Goal: Task Accomplishment & Management: Manage account settings

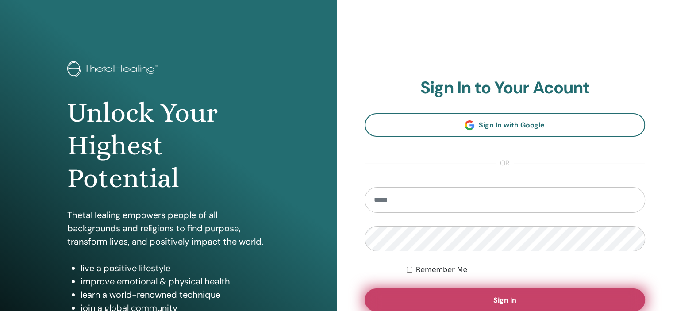
type input "**********"
click at [598, 296] on button "Sign In" at bounding box center [504, 299] width 281 height 23
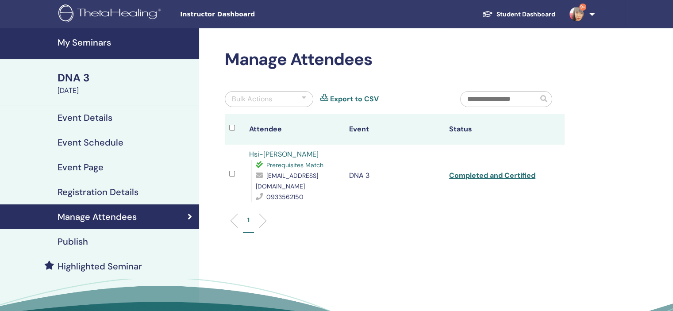
click at [67, 49] on link "My Seminars" at bounding box center [99, 43] width 199 height 31
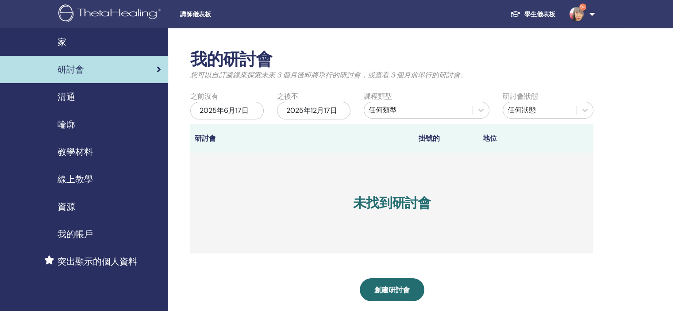
click at [244, 115] on div "2025年6月17日" at bounding box center [226, 111] width 73 height 18
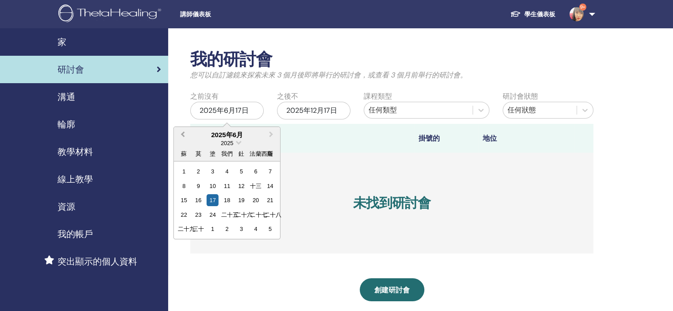
click at [183, 138] on button "上個月" at bounding box center [182, 135] width 14 height 14
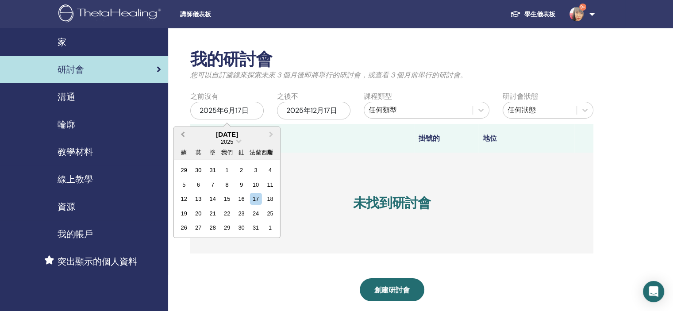
click at [183, 138] on button "上個月" at bounding box center [182, 135] width 14 height 14
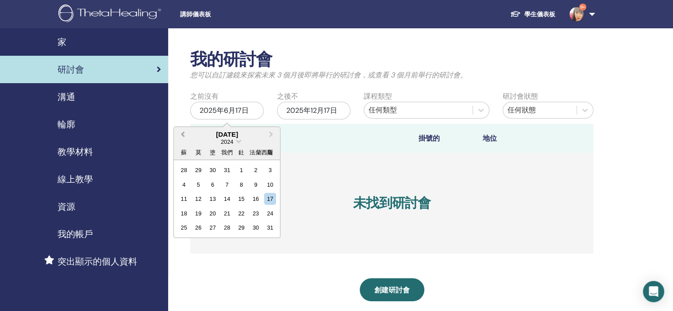
click at [183, 138] on button "上個月" at bounding box center [182, 135] width 14 height 14
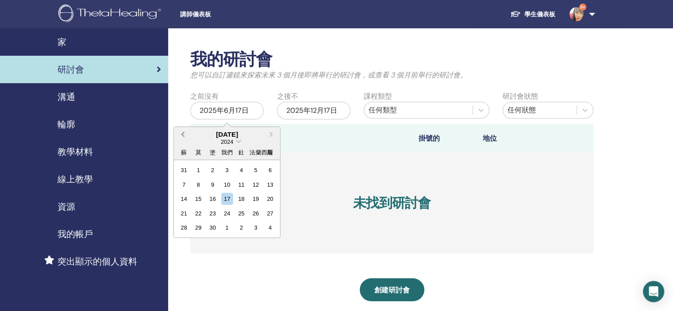
click at [183, 138] on button "上個月" at bounding box center [182, 135] width 14 height 14
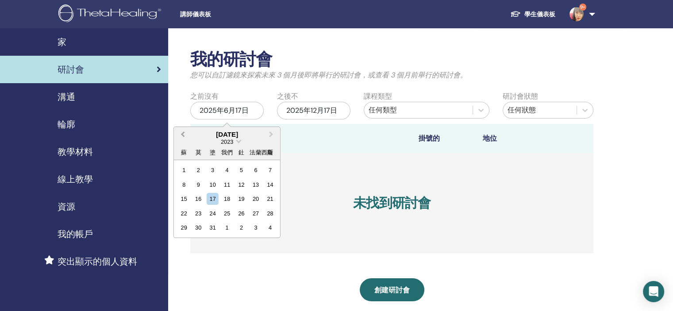
click at [183, 138] on button "上個月" at bounding box center [182, 135] width 14 height 14
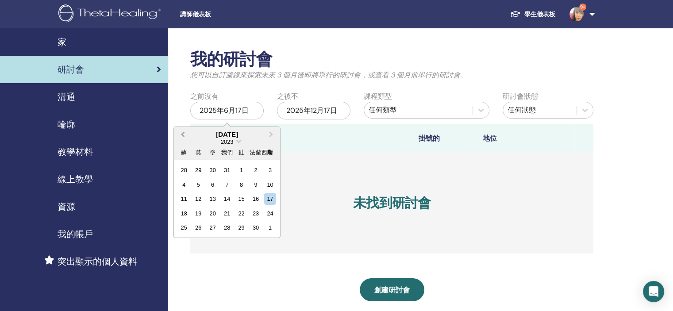
click at [183, 138] on button "上個月" at bounding box center [182, 135] width 14 height 14
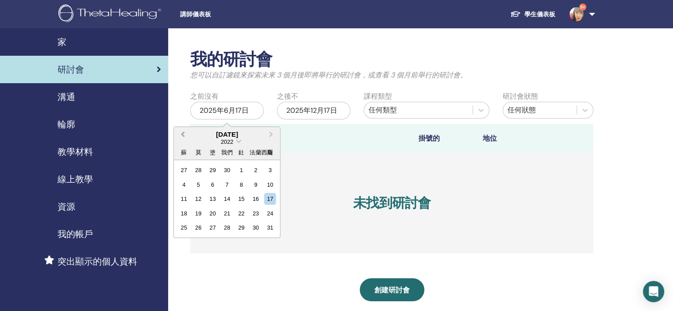
click at [183, 138] on button "上個月" at bounding box center [182, 135] width 14 height 14
click at [243, 169] on div "1" at bounding box center [241, 170] width 12 height 12
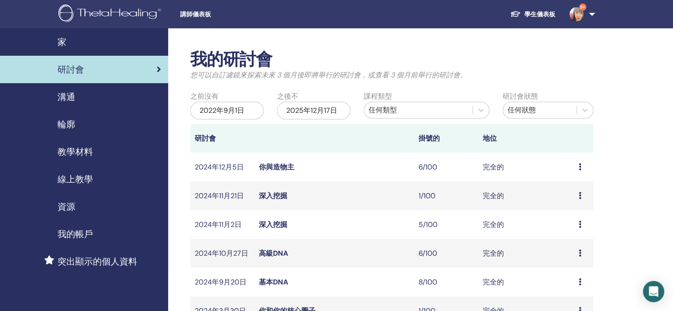
click at [215, 109] on font "2022年9月1日" at bounding box center [221, 110] width 45 height 9
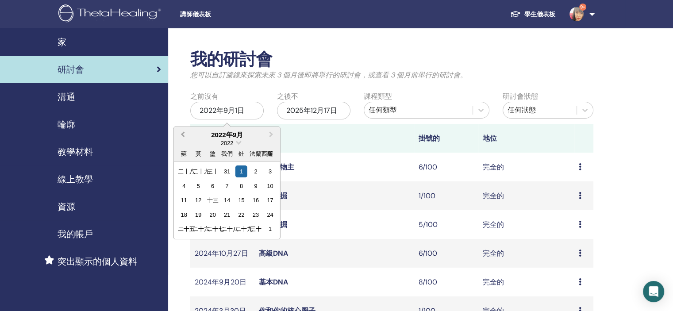
click at [188, 134] on button "上個月" at bounding box center [182, 135] width 14 height 14
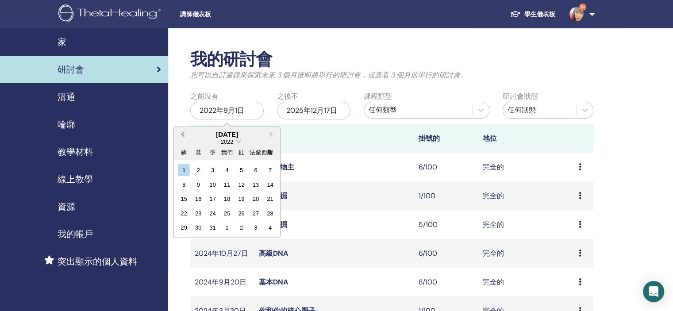
click at [188, 134] on button "上個月" at bounding box center [182, 135] width 14 height 14
click at [227, 142] on font "2022" at bounding box center [227, 141] width 12 height 7
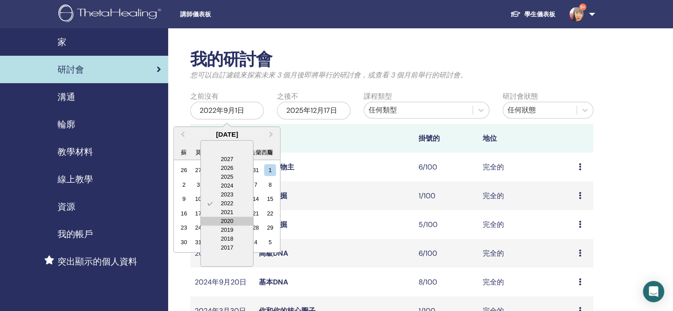
click at [227, 219] on div "2020" at bounding box center [227, 221] width 52 height 9
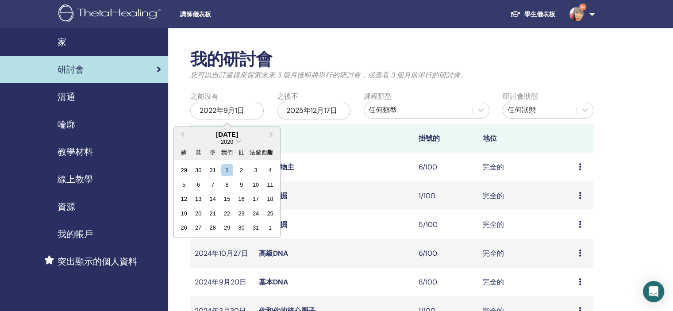
click at [224, 135] on div "January 2020" at bounding box center [227, 134] width 106 height 8
click at [271, 134] on span "下個月" at bounding box center [271, 134] width 0 height 9
click at [187, 134] on button "上個月" at bounding box center [182, 135] width 14 height 14
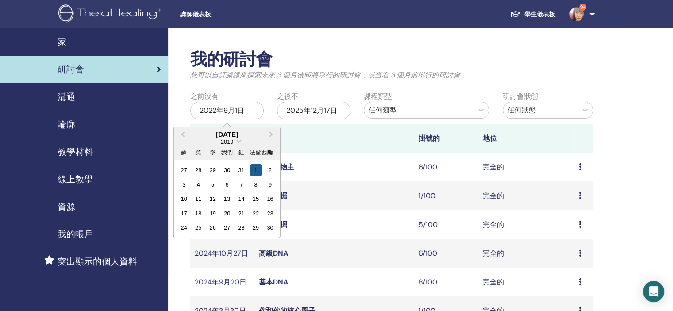
click at [253, 168] on div "1" at bounding box center [255, 170] width 12 height 12
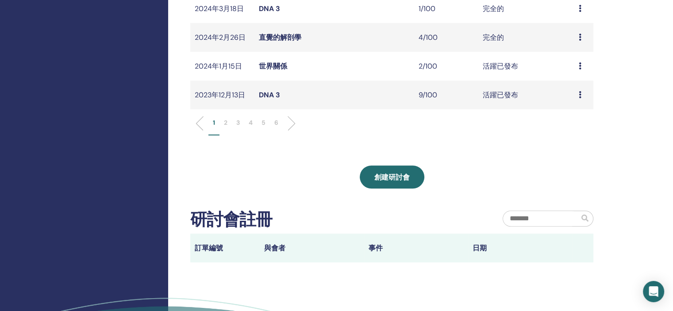
scroll to position [310, 0]
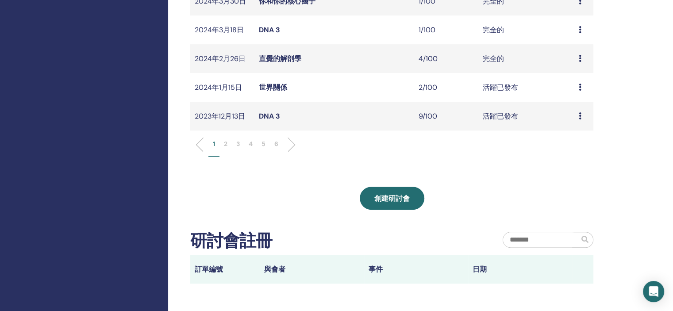
click at [276, 118] on font "DNA 3" at bounding box center [269, 115] width 21 height 9
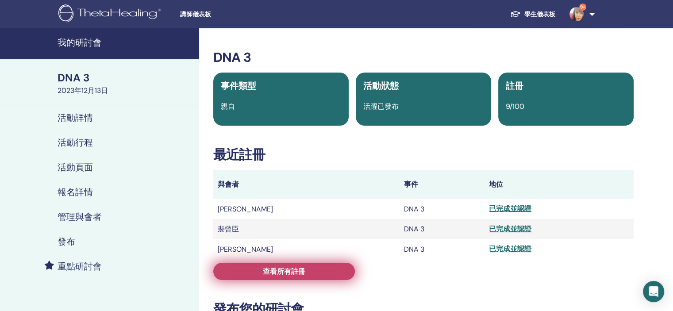
click at [251, 276] on link "查看所有註冊" at bounding box center [284, 271] width 142 height 17
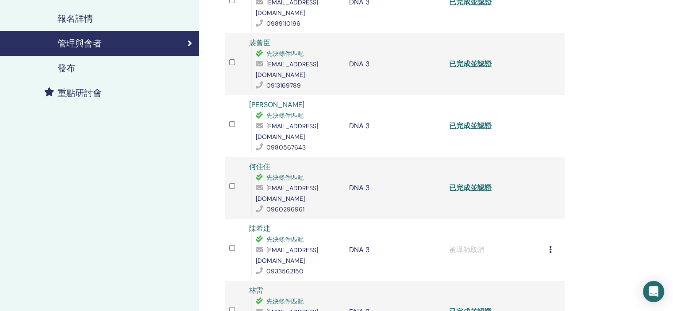
scroll to position [221, 0]
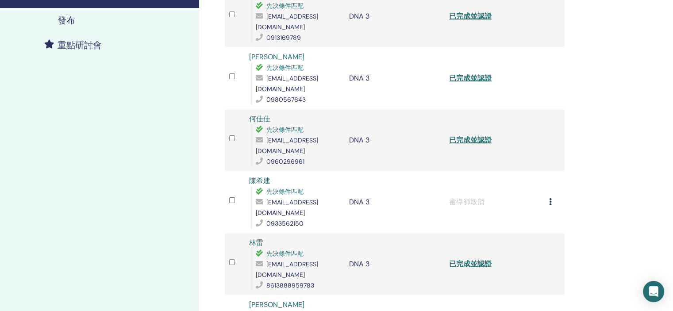
click at [486, 259] on font "已完成並認證" at bounding box center [470, 263] width 42 height 9
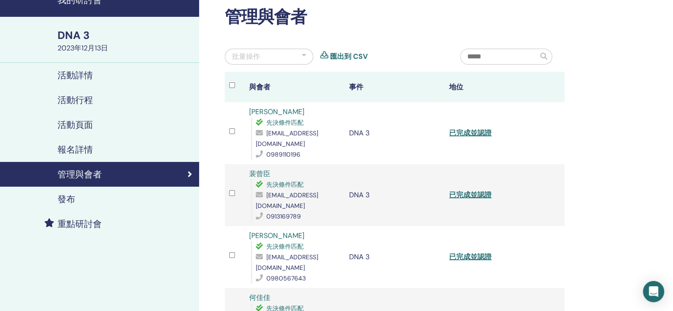
scroll to position [0, 0]
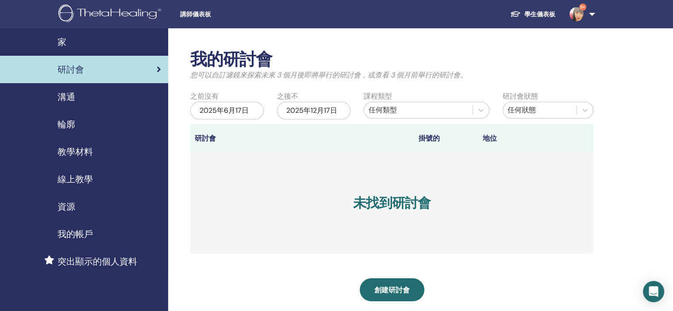
click at [221, 109] on font "2025年6月17日" at bounding box center [223, 110] width 49 height 9
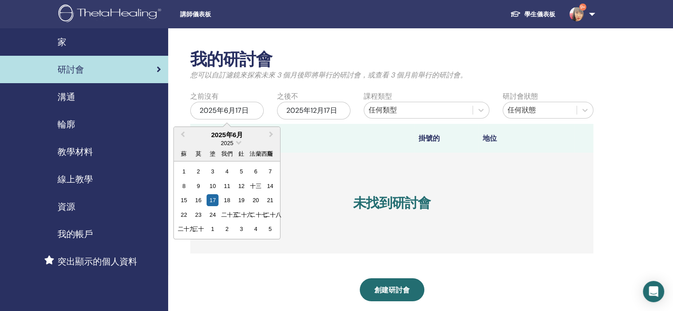
click at [202, 110] on font "2025年6月17日" at bounding box center [223, 110] width 49 height 9
click at [230, 144] on font "2025" at bounding box center [227, 143] width 12 height 7
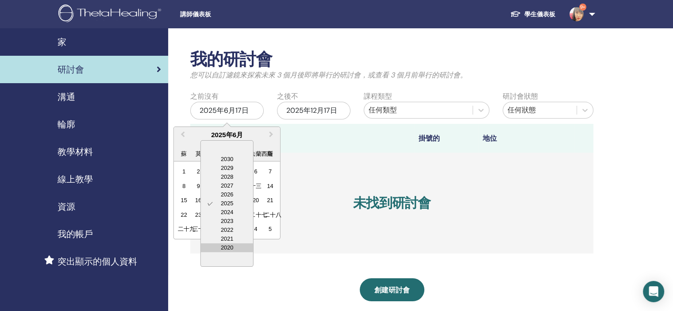
click at [230, 246] on div "2020" at bounding box center [227, 247] width 52 height 9
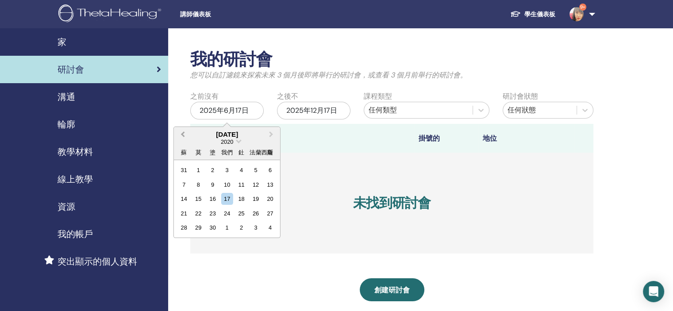
click at [177, 134] on button "上個月" at bounding box center [182, 135] width 14 height 14
click at [190, 135] on div "May 2020" at bounding box center [227, 134] width 106 height 8
click at [188, 135] on button "上個月" at bounding box center [182, 135] width 14 height 14
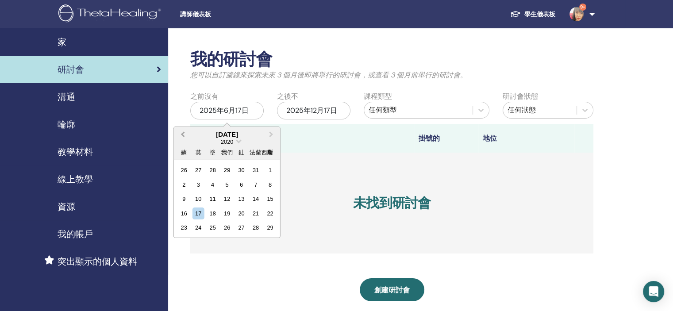
click at [188, 135] on button "上個月" at bounding box center [182, 135] width 14 height 14
click at [183, 134] on span "上個月" at bounding box center [183, 134] width 0 height 9
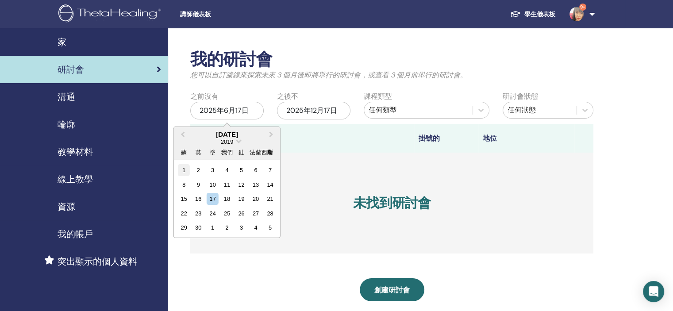
click at [183, 168] on div "1" at bounding box center [184, 170] width 12 height 12
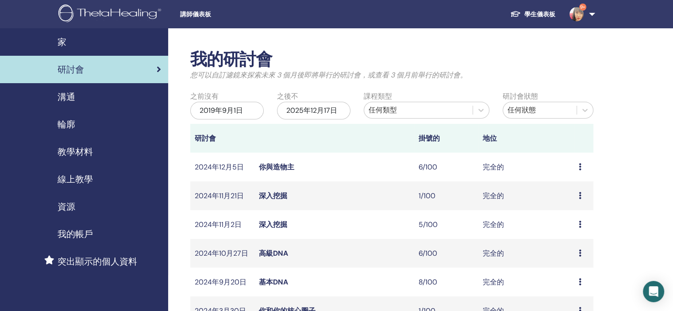
scroll to position [221, 0]
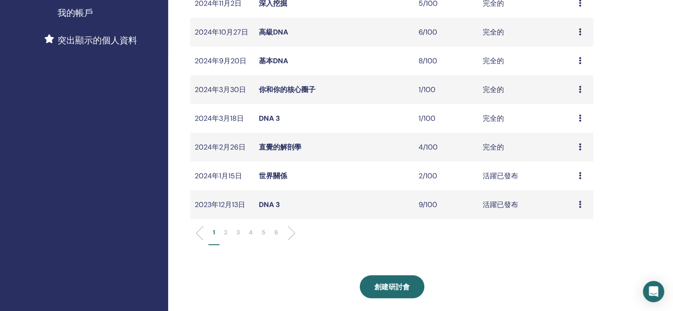
click at [265, 176] on font "世界關係" at bounding box center [273, 175] width 28 height 9
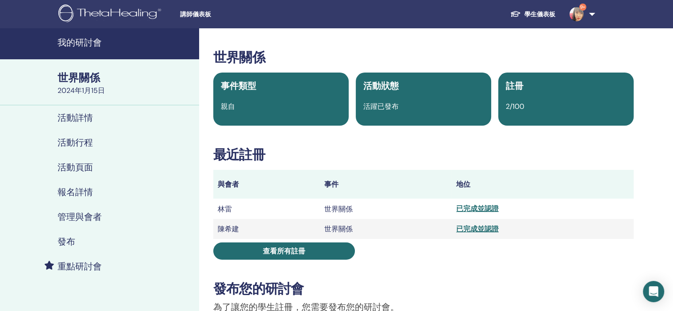
click at [458, 209] on font "已完成並認證" at bounding box center [477, 208] width 42 height 9
click at [469, 210] on font "已完成並認證" at bounding box center [477, 208] width 42 height 9
click at [252, 238] on td "陳希建" at bounding box center [266, 229] width 107 height 20
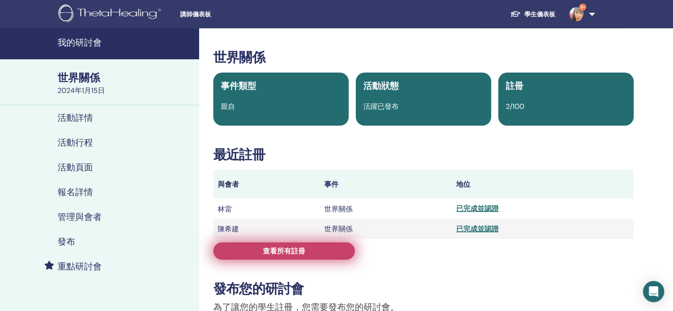
click at [255, 248] on link "查看所有註冊" at bounding box center [284, 250] width 142 height 17
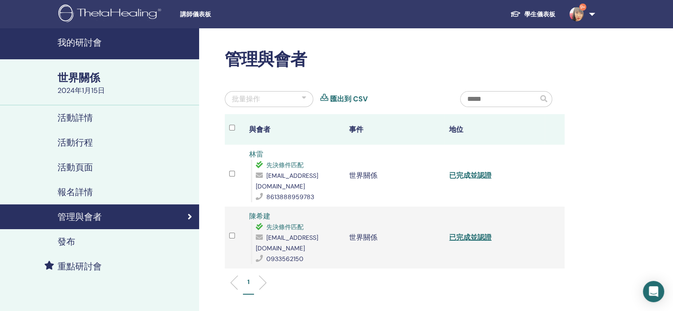
click at [472, 171] on font "已完成並認證" at bounding box center [470, 175] width 42 height 9
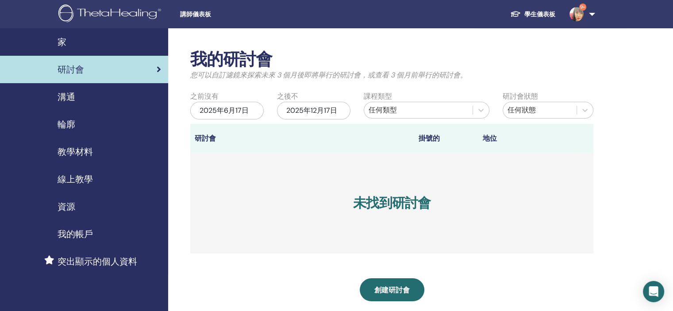
click at [217, 106] on font "2025年6月17日" at bounding box center [223, 110] width 49 height 9
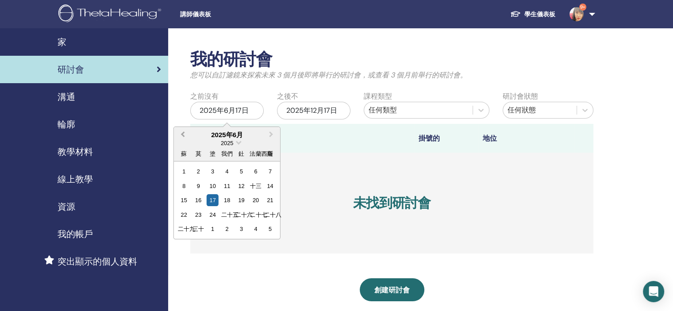
click at [183, 134] on span "上個月" at bounding box center [183, 134] width 0 height 9
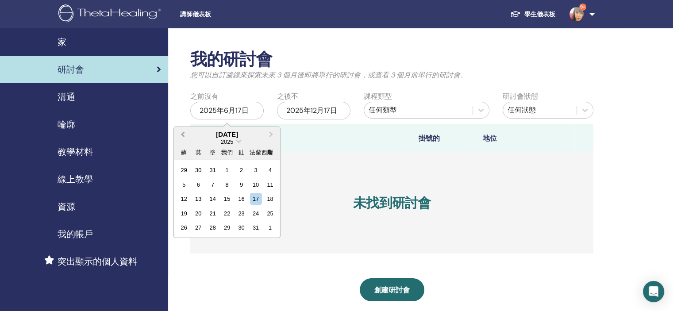
click at [183, 134] on span "上個月" at bounding box center [183, 134] width 0 height 9
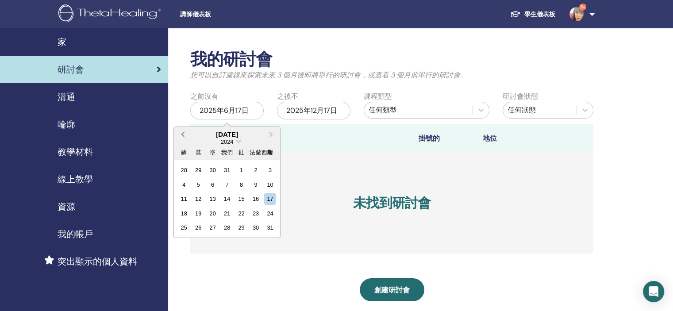
click at [183, 134] on span "上個月" at bounding box center [183, 134] width 0 height 9
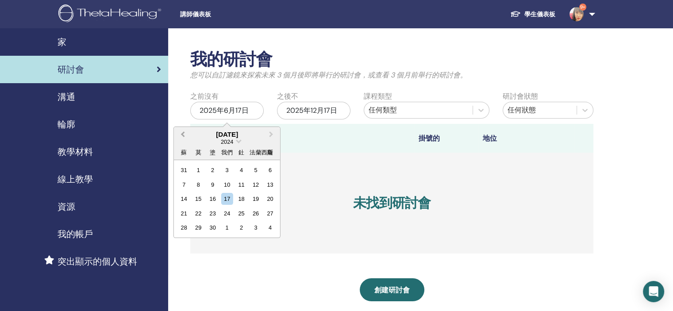
click at [183, 134] on span "上個月" at bounding box center [183, 134] width 0 height 9
click at [225, 170] on div "1" at bounding box center [227, 170] width 12 height 12
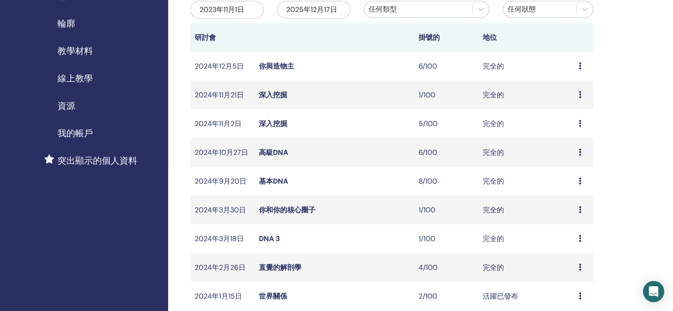
scroll to position [221, 0]
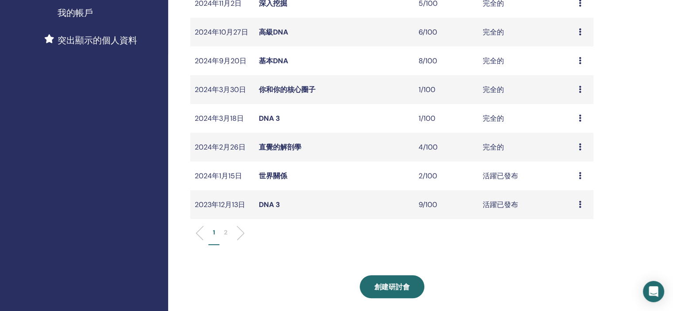
click at [498, 148] on font "完全的" at bounding box center [492, 146] width 21 height 9
click at [288, 145] on font "直覺的解剖學" at bounding box center [280, 146] width 42 height 9
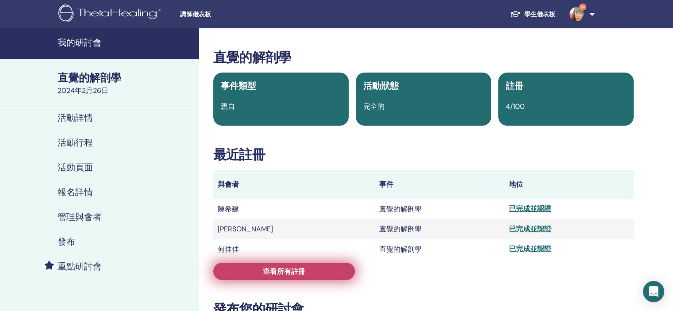
click at [267, 274] on font "查看所有註冊" at bounding box center [284, 271] width 42 height 9
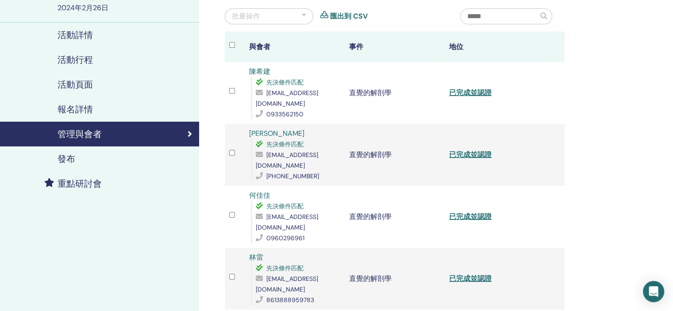
scroll to position [177, 0]
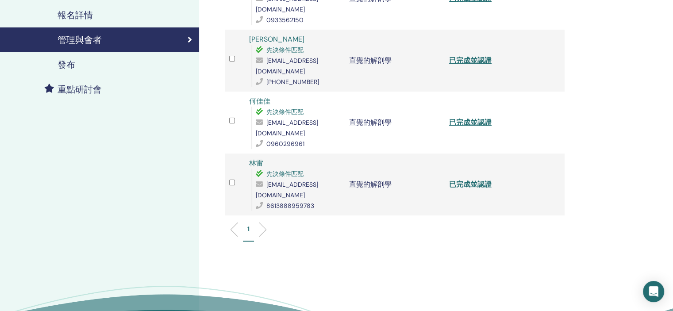
click at [467, 180] on font "已完成並認證" at bounding box center [470, 184] width 42 height 9
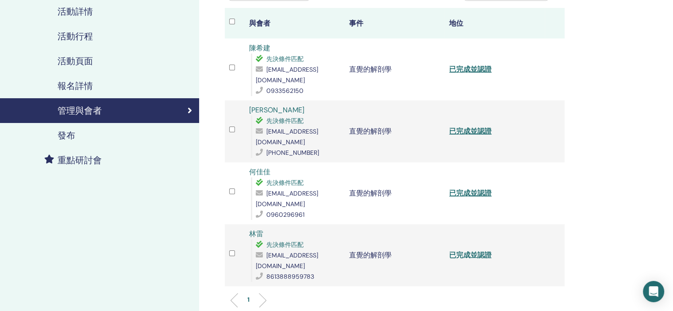
scroll to position [0, 0]
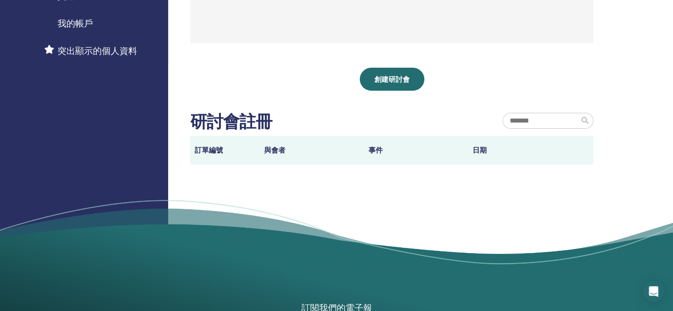
scroll to position [34, 0]
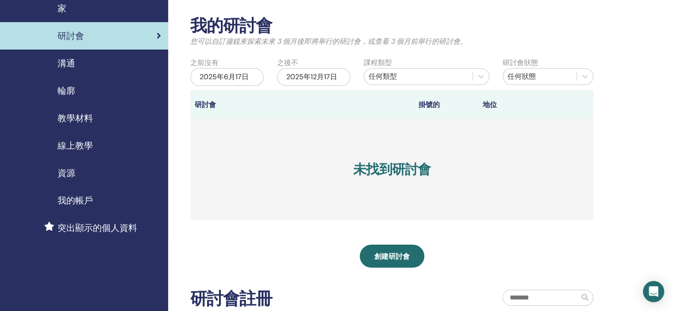
click at [226, 75] on font "2025年6月17日" at bounding box center [223, 76] width 49 height 9
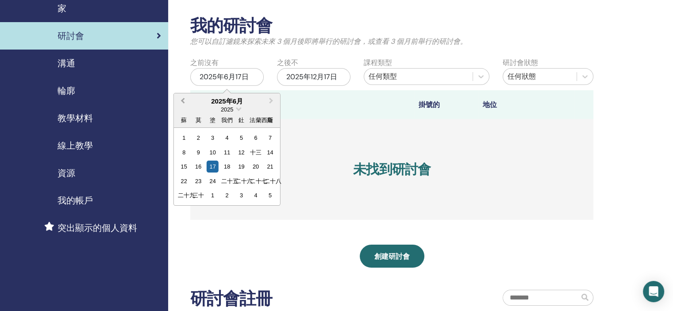
click at [187, 103] on button "上個月" at bounding box center [182, 101] width 14 height 14
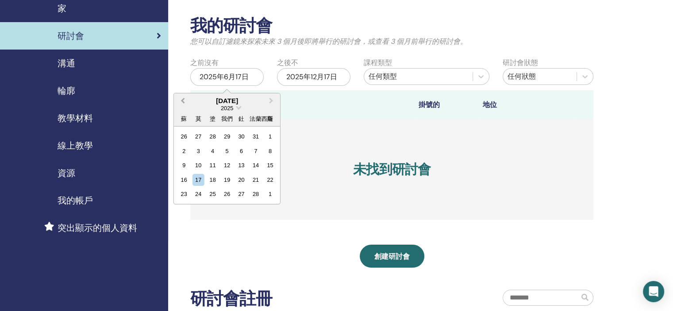
click at [187, 103] on button "上個月" at bounding box center [182, 101] width 14 height 14
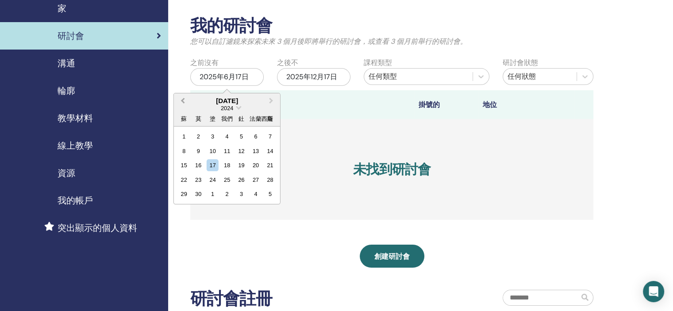
click at [187, 103] on button "上個月" at bounding box center [182, 101] width 14 height 14
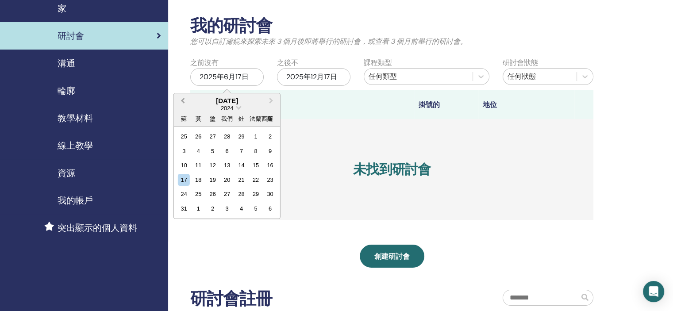
click at [187, 103] on button "上個月" at bounding box center [182, 101] width 14 height 14
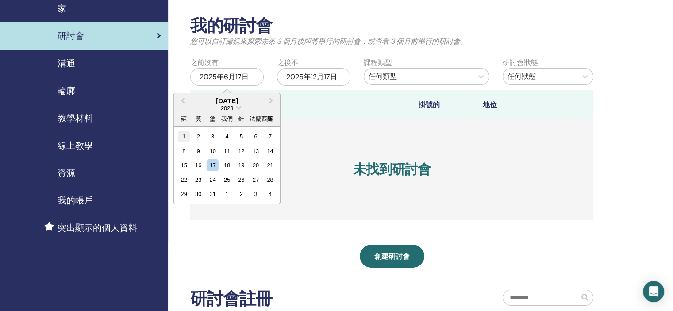
click at [182, 134] on div "1" at bounding box center [184, 136] width 12 height 12
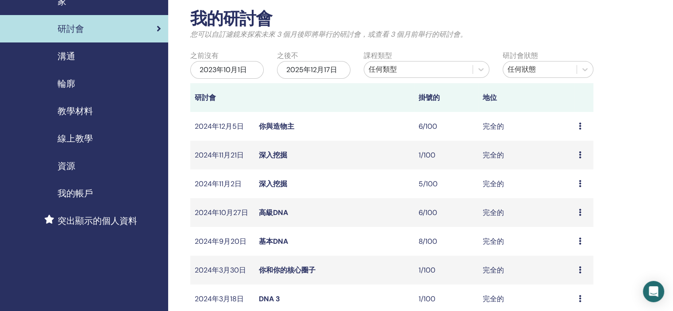
scroll to position [210, 0]
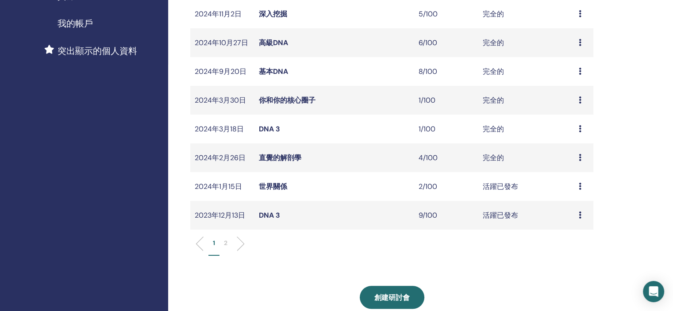
click at [275, 130] on font "DNA 3" at bounding box center [269, 128] width 21 height 9
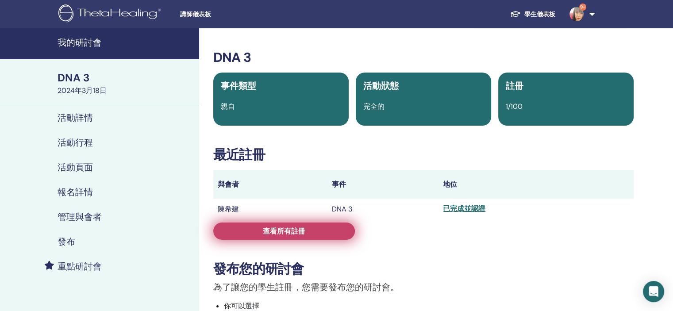
click at [303, 236] on font "查看所有註冊" at bounding box center [284, 230] width 42 height 9
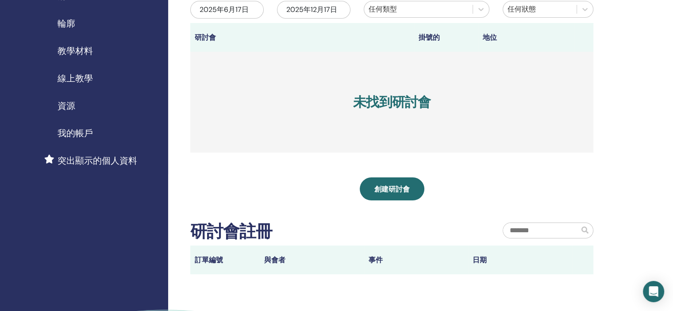
scroll to position [34, 0]
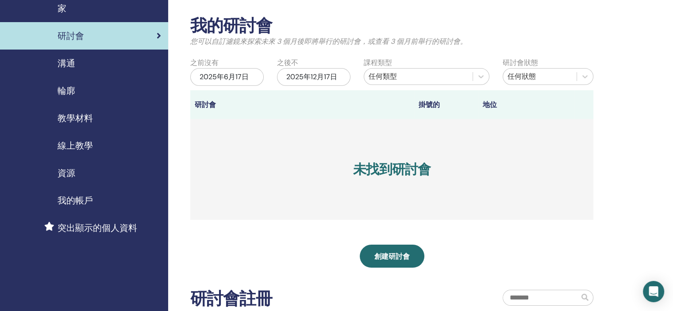
click at [82, 41] on font "研討會" at bounding box center [70, 35] width 27 height 11
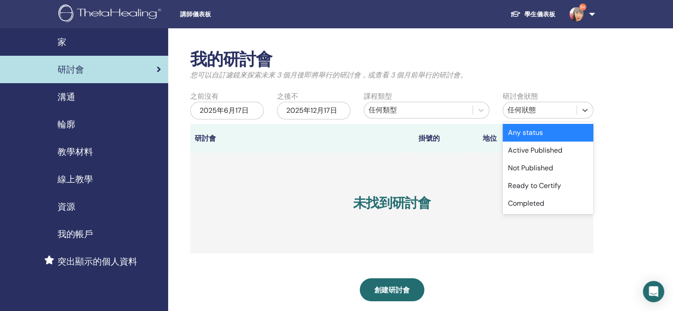
click at [566, 109] on div "任何狀態" at bounding box center [539, 110] width 65 height 11
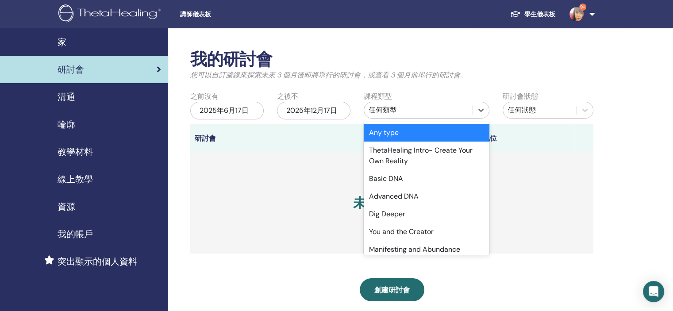
click at [406, 109] on div "任何類型" at bounding box center [417, 110] width 99 height 11
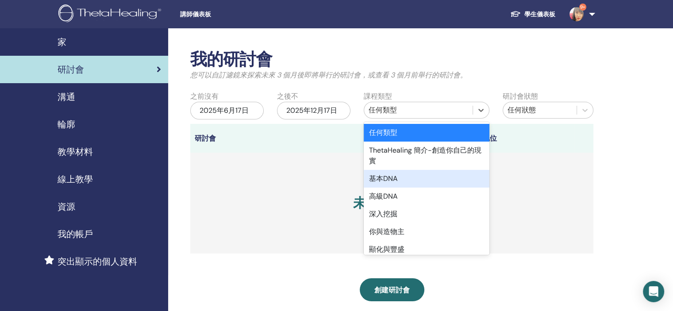
click at [396, 181] on font "基本DNA" at bounding box center [383, 178] width 29 height 9
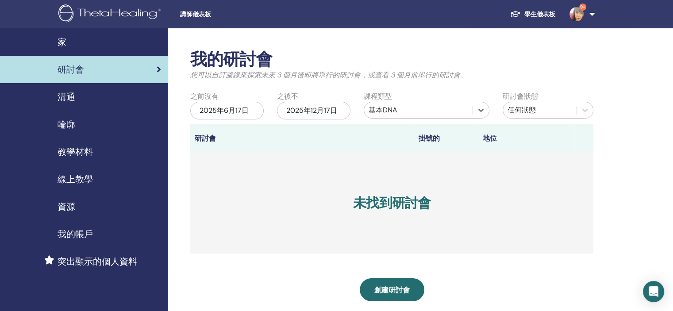
click at [210, 114] on font "2025年6月17日" at bounding box center [223, 110] width 49 height 9
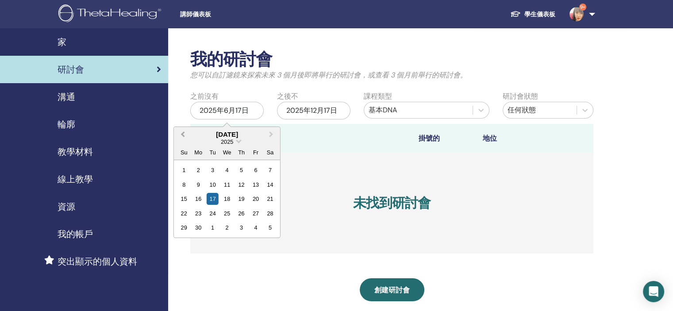
click at [175, 133] on button "Previous Month" at bounding box center [182, 135] width 14 height 14
click at [180, 132] on button "Previous Month" at bounding box center [182, 135] width 14 height 14
click at [180, 132] on button "上個月" at bounding box center [182, 135] width 14 height 14
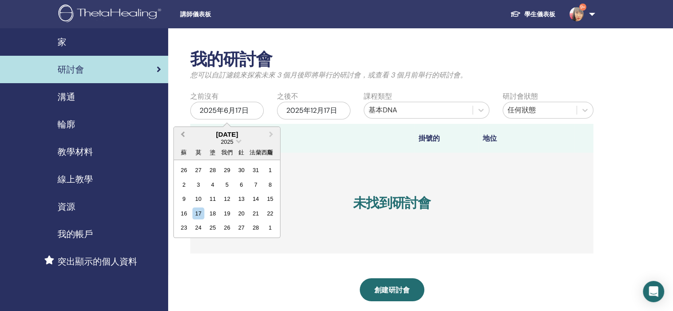
click at [180, 132] on button "上個月" at bounding box center [182, 135] width 14 height 14
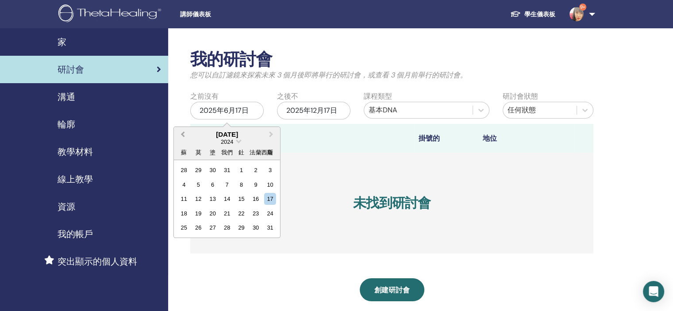
click at [180, 132] on button "上個月" at bounding box center [182, 135] width 14 height 14
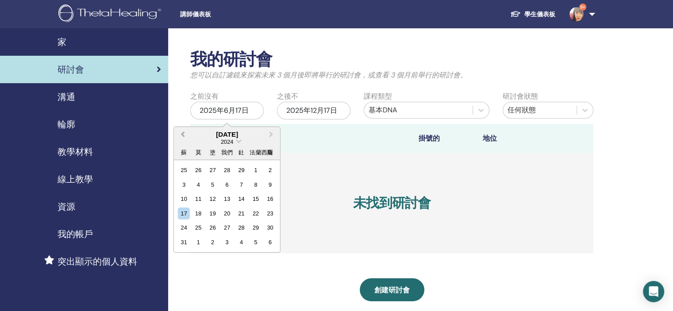
click at [180, 132] on button "上個月" at bounding box center [182, 135] width 14 height 14
click at [237, 142] on span "選擇日期" at bounding box center [238, 141] width 6 height 6
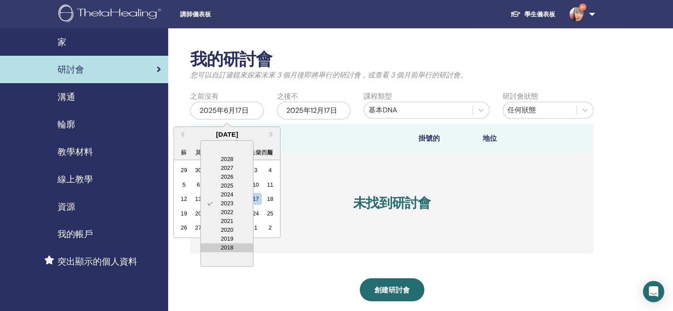
click at [225, 249] on div "2018" at bounding box center [227, 247] width 52 height 9
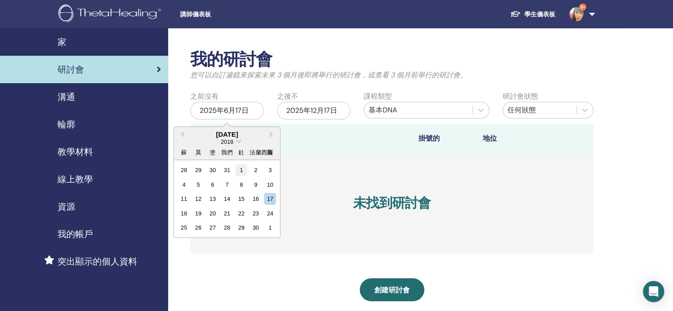
click at [240, 171] on div "1" at bounding box center [241, 170] width 12 height 12
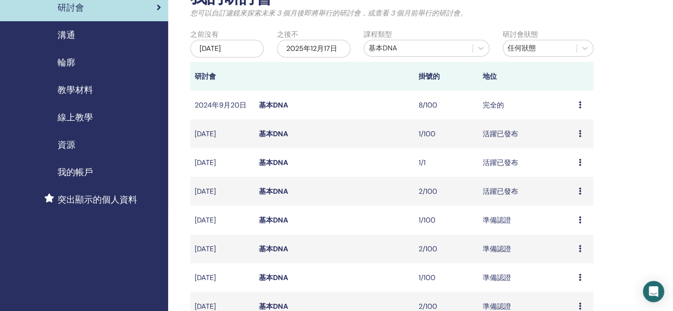
scroll to position [221, 0]
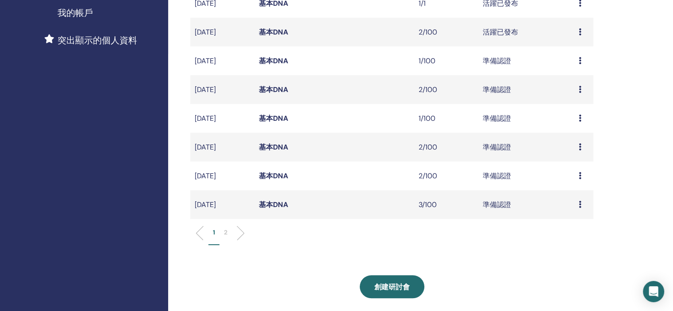
click at [273, 207] on font "基本DNA" at bounding box center [273, 204] width 29 height 9
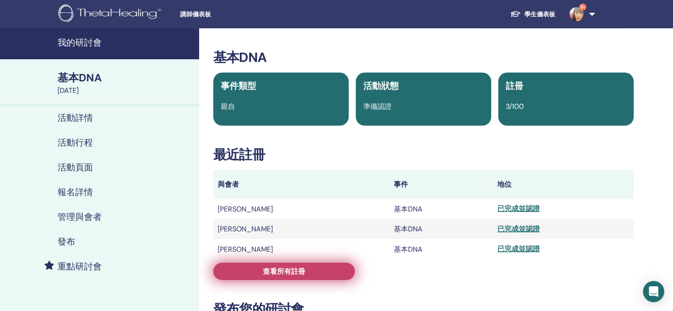
click at [313, 278] on link "查看所有註冊" at bounding box center [284, 271] width 142 height 17
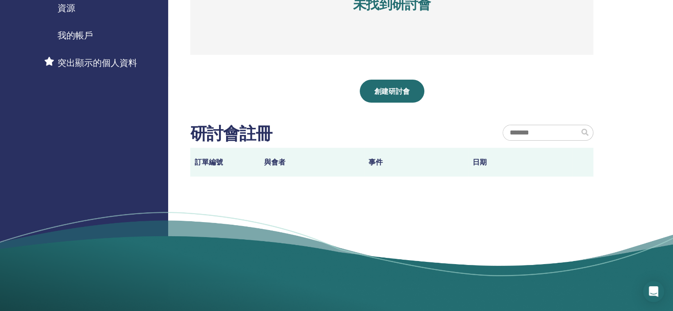
scroll to position [34, 0]
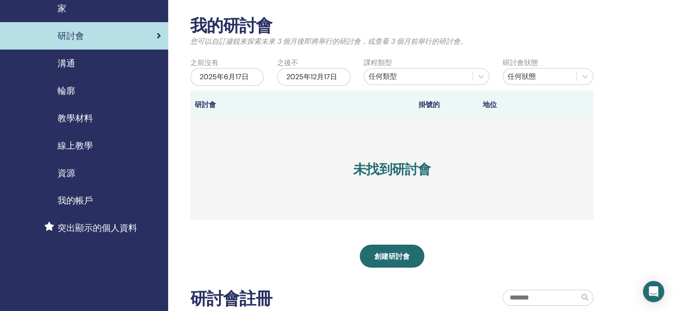
click at [251, 75] on div "2025年6月17日" at bounding box center [226, 77] width 73 height 18
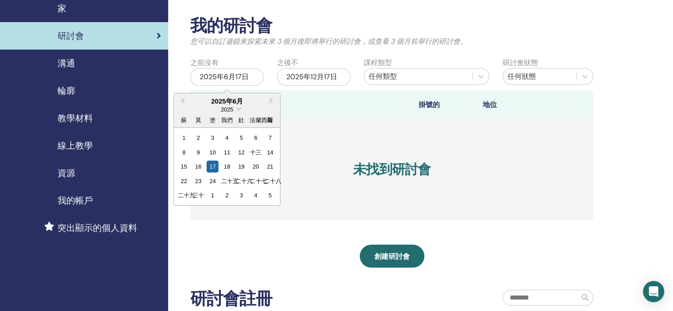
click at [234, 99] on font "2025年6月" at bounding box center [227, 101] width 32 height 8
click at [231, 106] on font "2025" at bounding box center [227, 109] width 12 height 7
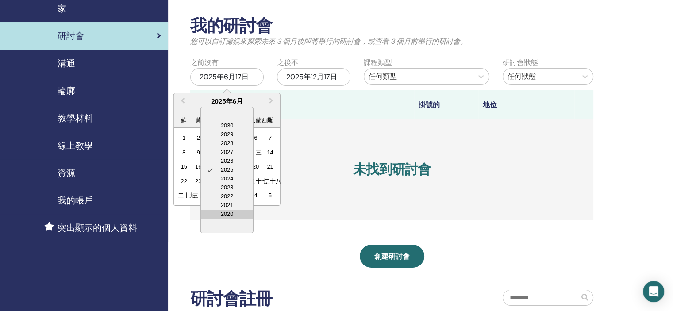
click at [229, 217] on div "2020" at bounding box center [227, 214] width 52 height 9
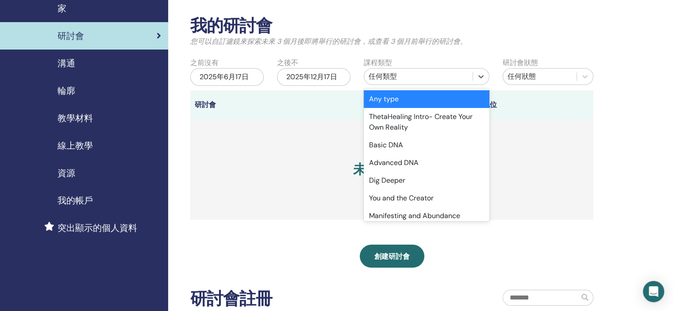
click at [378, 79] on font "任何類型" at bounding box center [382, 76] width 28 height 9
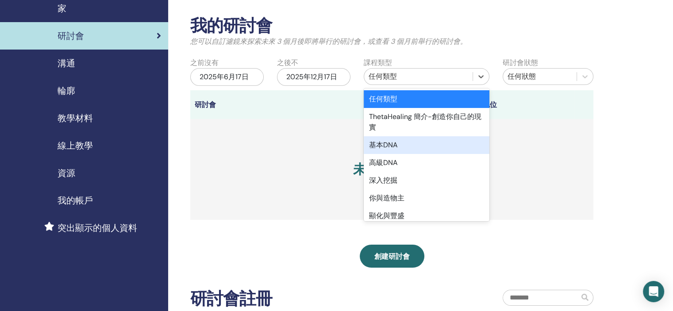
click at [382, 143] on font "基本DNA" at bounding box center [383, 144] width 29 height 9
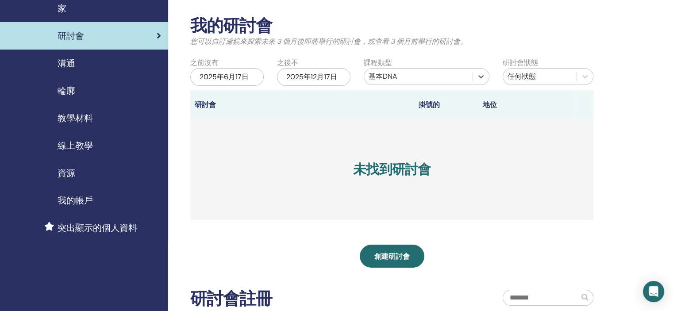
click at [224, 75] on font "2025年6月17日" at bounding box center [223, 76] width 49 height 9
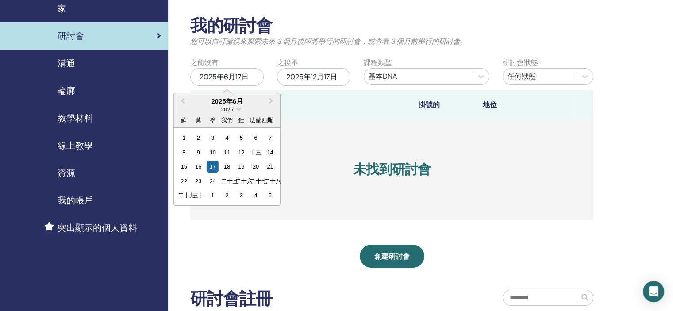
click at [226, 104] on font "2025年6月" at bounding box center [227, 101] width 32 height 8
click at [227, 111] on font "2025" at bounding box center [227, 109] width 12 height 7
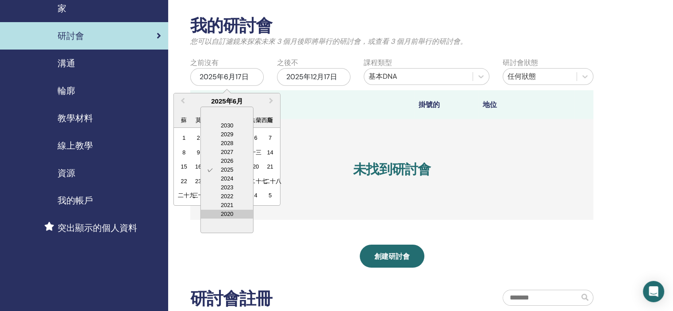
click at [233, 213] on div "2020" at bounding box center [227, 214] width 52 height 9
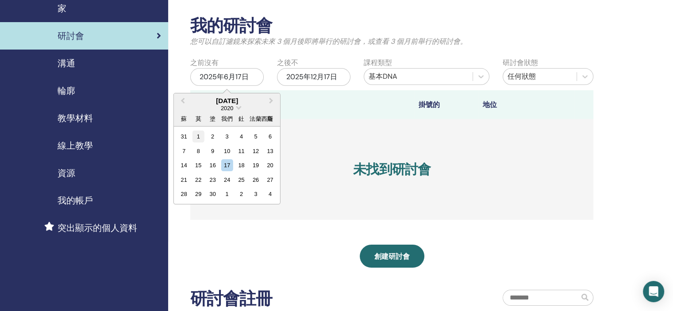
click at [197, 137] on div "1" at bounding box center [198, 136] width 12 height 12
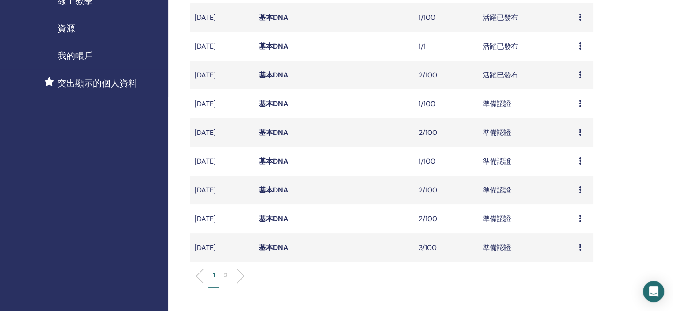
scroll to position [299, 0]
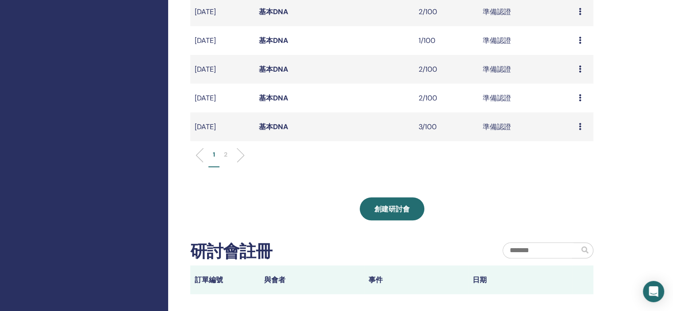
click at [275, 100] on font "基本DNA" at bounding box center [273, 97] width 29 height 9
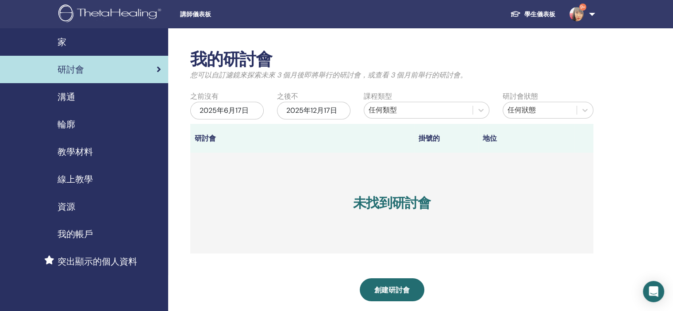
click at [237, 114] on font "2025年6月17日" at bounding box center [223, 110] width 49 height 9
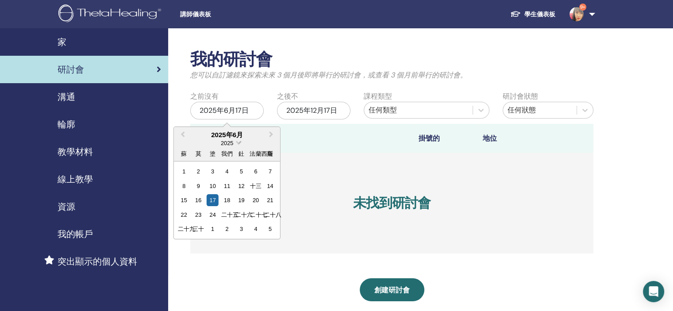
click at [224, 143] on font "2025" at bounding box center [227, 143] width 12 height 7
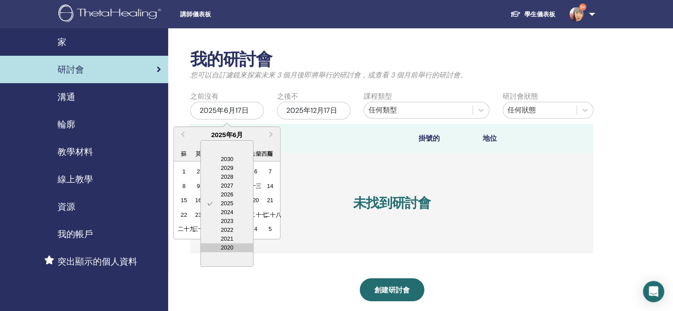
click at [227, 250] on div "2020" at bounding box center [227, 247] width 52 height 9
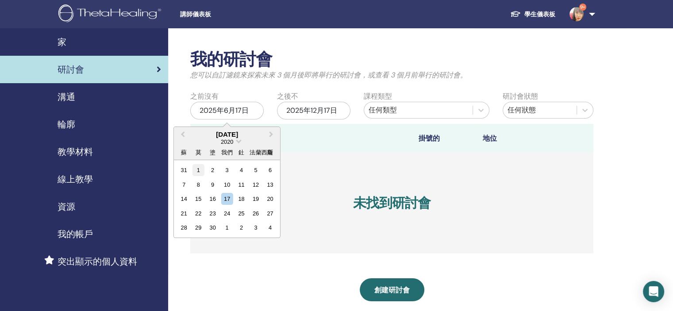
click at [200, 168] on div "1" at bounding box center [198, 170] width 12 height 12
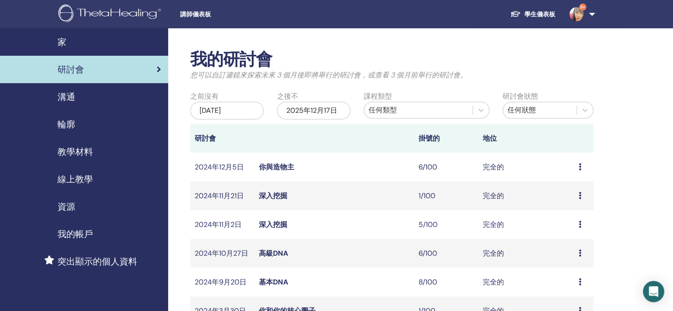
click at [412, 107] on div "任何類型" at bounding box center [417, 110] width 99 height 11
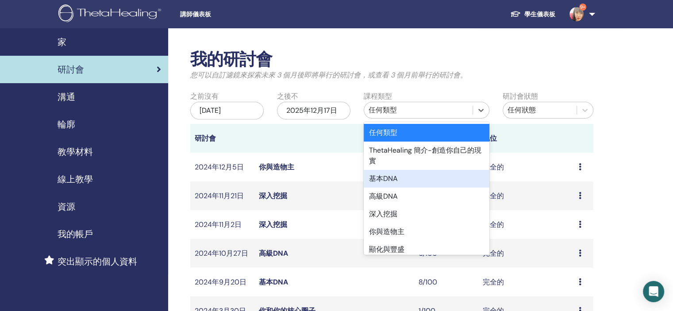
click at [403, 178] on div "基本DNA" at bounding box center [426, 179] width 126 height 18
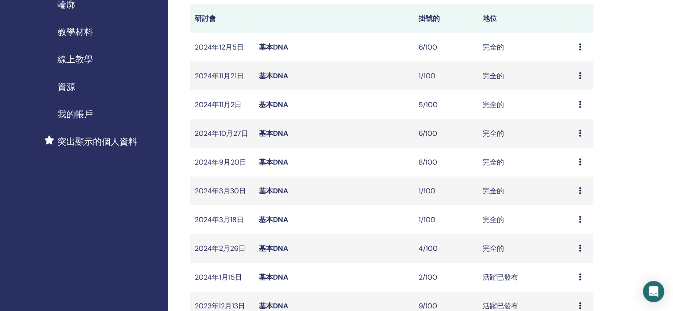
scroll to position [177, 0]
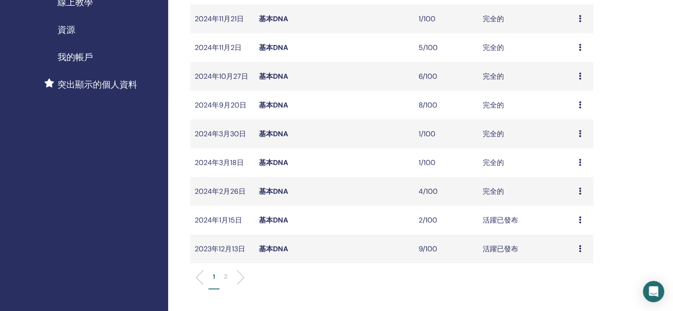
click at [279, 191] on font "基本DNA" at bounding box center [273, 191] width 29 height 9
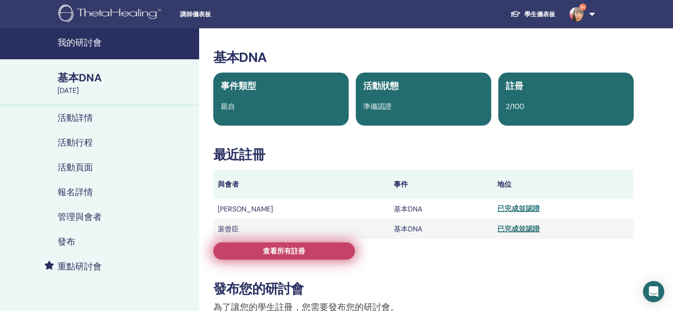
click at [262, 251] on link "查看所有註冊" at bounding box center [284, 250] width 142 height 17
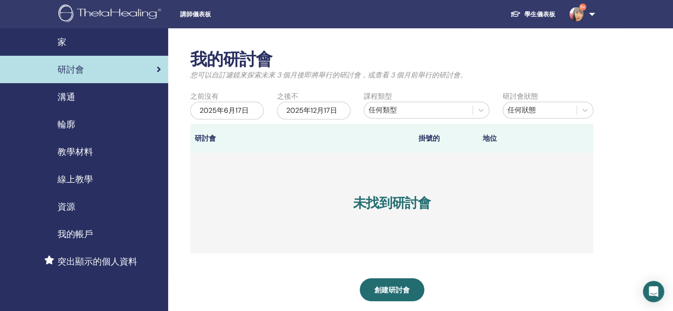
click at [228, 109] on font "2025年6月17日" at bounding box center [223, 110] width 49 height 9
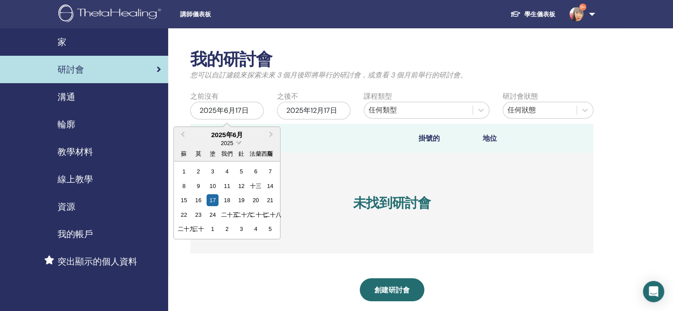
click at [229, 141] on font "2025" at bounding box center [227, 143] width 12 height 7
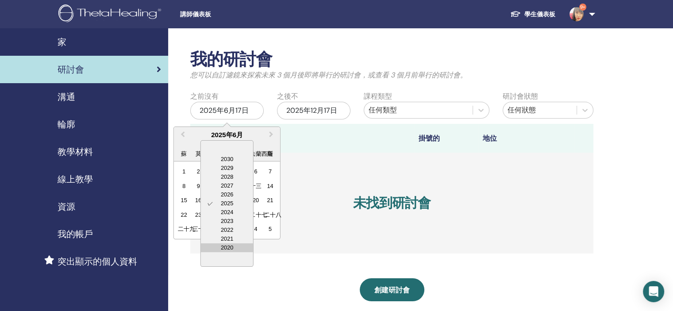
click at [235, 249] on div "2020" at bounding box center [227, 247] width 52 height 9
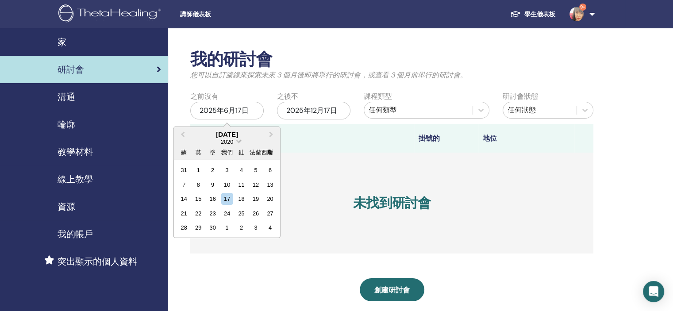
click at [231, 139] on span "2020" at bounding box center [227, 141] width 12 height 7
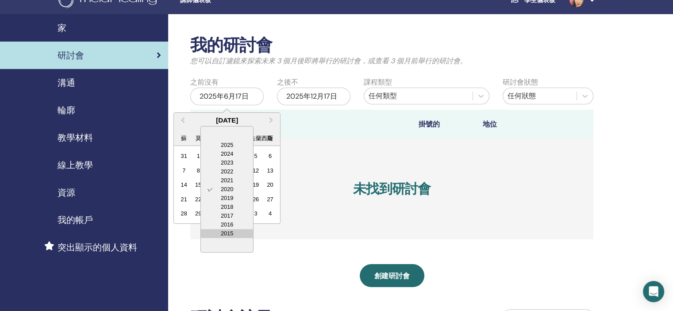
scroll to position [88, 0]
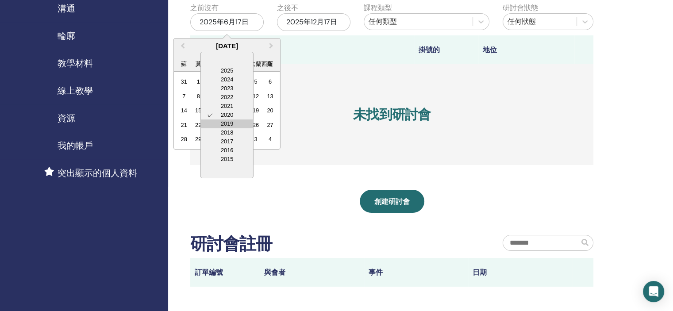
click at [230, 127] on div "2019" at bounding box center [227, 123] width 52 height 9
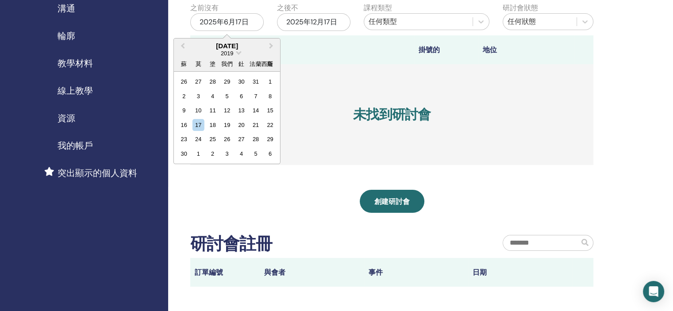
scroll to position [0, 0]
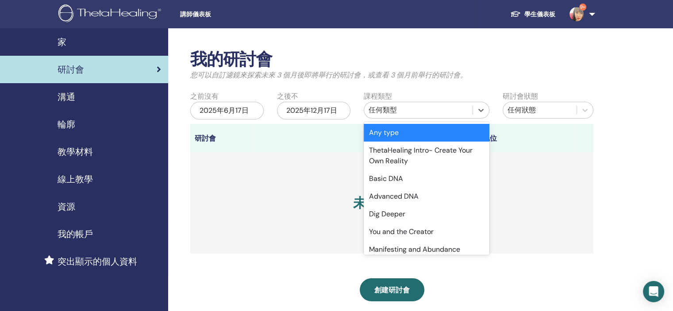
click at [392, 113] on font "任何類型" at bounding box center [382, 109] width 28 height 9
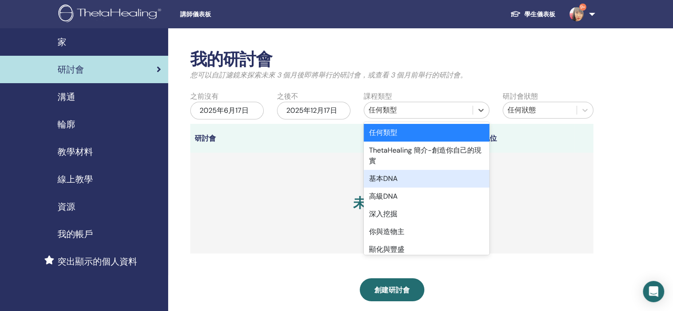
click at [387, 175] on font "基本DNA" at bounding box center [383, 178] width 29 height 9
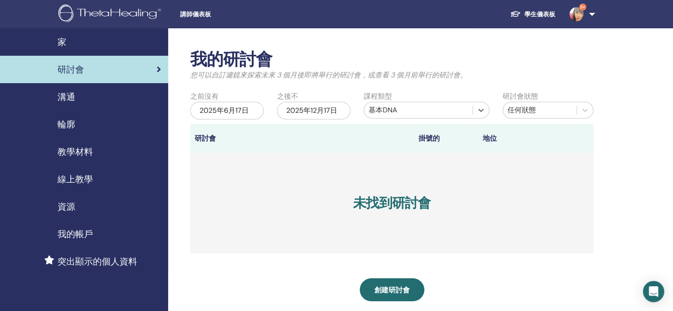
click at [245, 115] on div "2025年6月17日" at bounding box center [226, 111] width 73 height 18
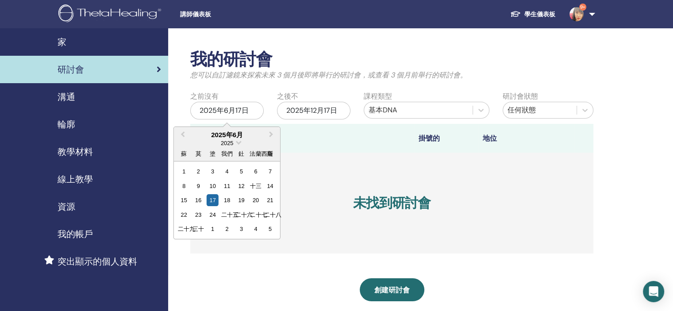
click at [227, 147] on div "蘇 莫 塗 我們 釷 [PERSON_NAME] 薩" at bounding box center [227, 154] width 106 height 14
click at [227, 144] on font "2025" at bounding box center [227, 143] width 12 height 7
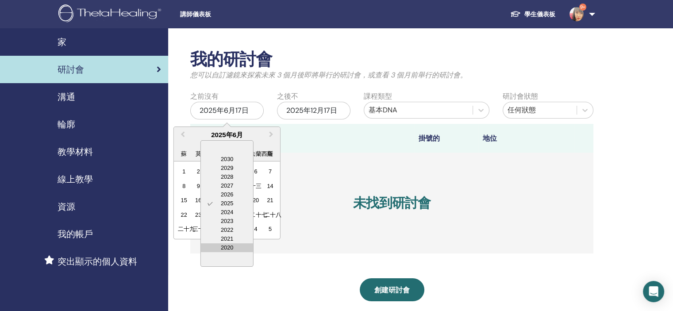
click at [232, 244] on div "2020" at bounding box center [227, 247] width 52 height 9
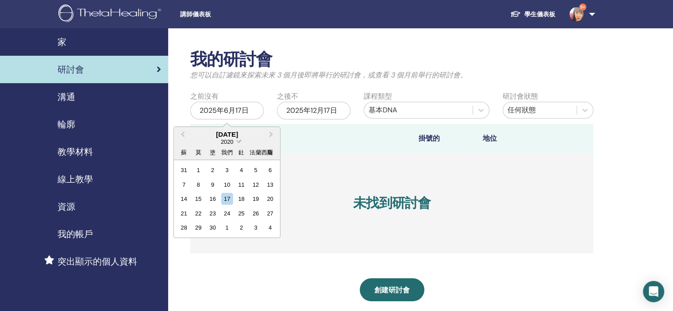
click at [232, 140] on span "2020" at bounding box center [227, 141] width 12 height 7
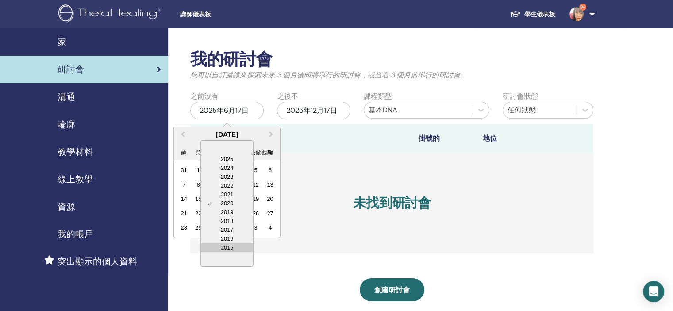
click at [234, 243] on div "2015" at bounding box center [227, 247] width 52 height 9
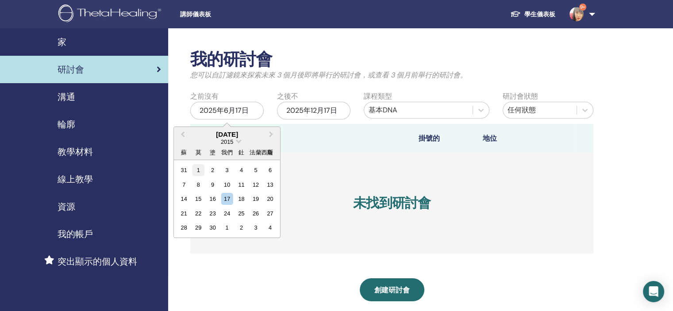
click at [196, 170] on div "1" at bounding box center [198, 170] width 12 height 12
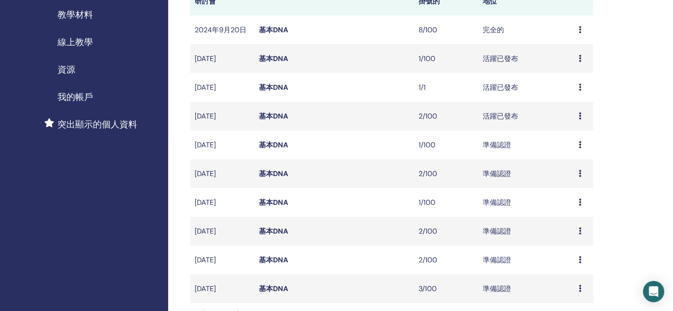
scroll to position [133, 0]
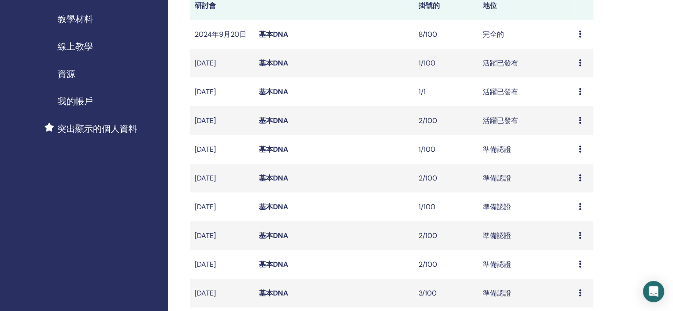
click at [271, 37] on font "基本DNA" at bounding box center [273, 34] width 29 height 9
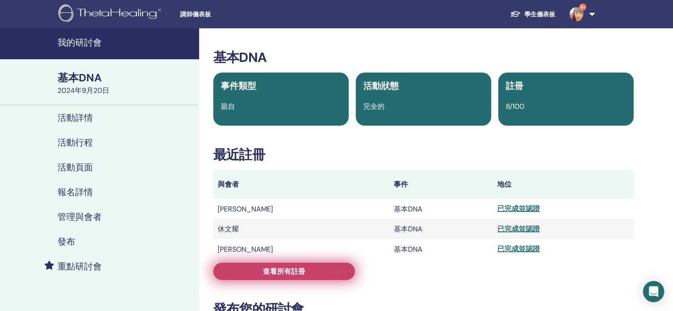
click at [288, 267] on link "查看所有註冊" at bounding box center [284, 271] width 142 height 17
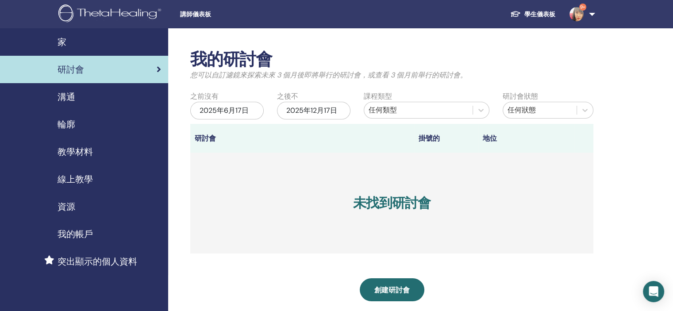
click at [238, 109] on font "2025年6月17日" at bounding box center [223, 110] width 49 height 9
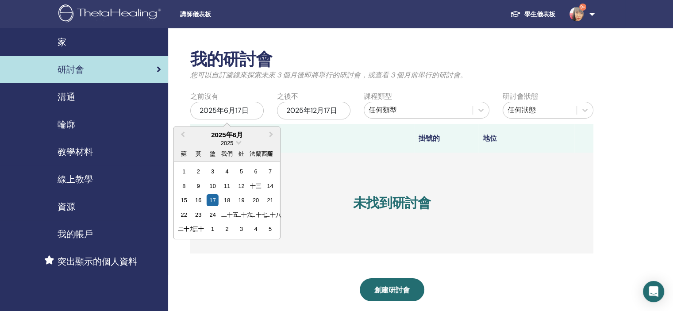
click at [233, 142] on div "2025" at bounding box center [227, 143] width 106 height 8
click at [236, 143] on div "2025" at bounding box center [227, 143] width 106 height 8
click at [400, 111] on div "任何類型" at bounding box center [417, 110] width 99 height 11
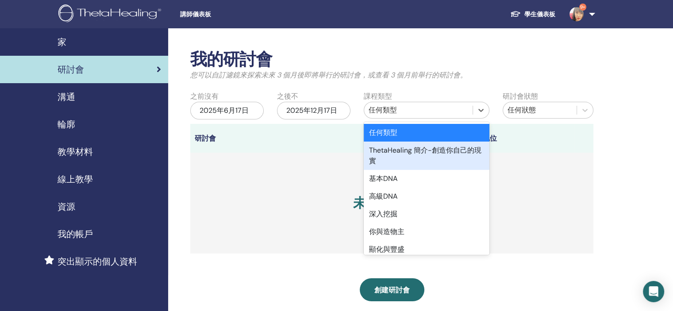
click at [393, 164] on div "ThetaHealing 簡介-創造你自己的現實" at bounding box center [426, 156] width 126 height 28
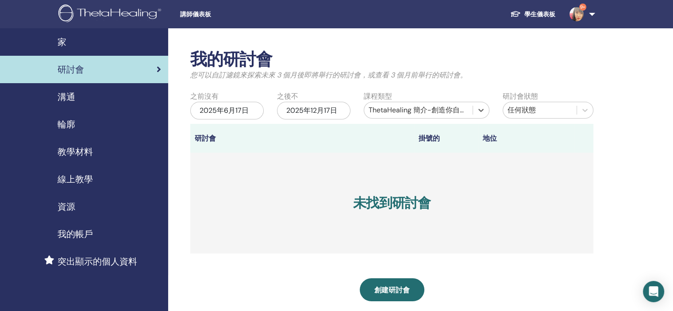
drag, startPoint x: 390, startPoint y: 113, endPoint x: 392, endPoint y: 120, distance: 7.4
click at [390, 114] on font "ThetaHealing 簡介-創造你自己的現實" at bounding box center [427, 109] width 119 height 9
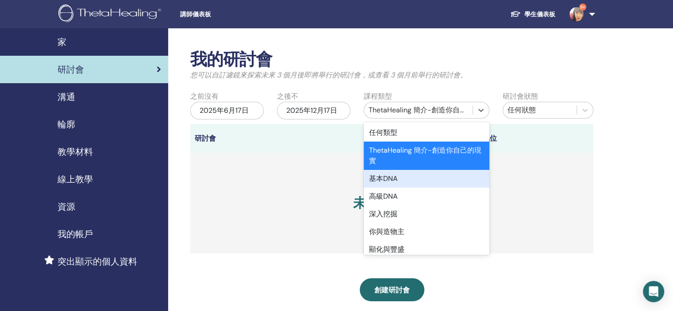
click at [394, 183] on font "基本DNA" at bounding box center [383, 178] width 29 height 9
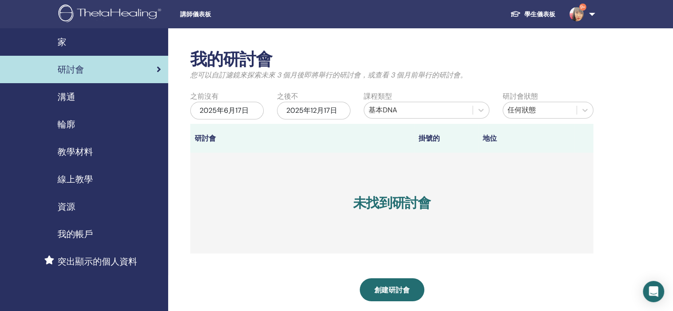
click at [218, 112] on font "2025年6月17日" at bounding box center [223, 110] width 49 height 9
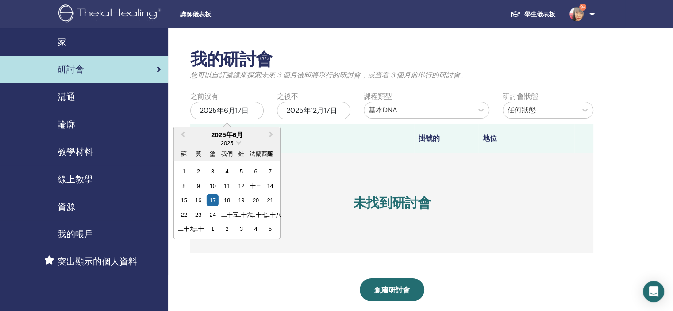
click at [236, 135] on font "2025年6月" at bounding box center [227, 135] width 32 height 8
click at [267, 136] on button "下個月" at bounding box center [272, 135] width 14 height 14
click at [188, 134] on button "上個月" at bounding box center [182, 135] width 14 height 14
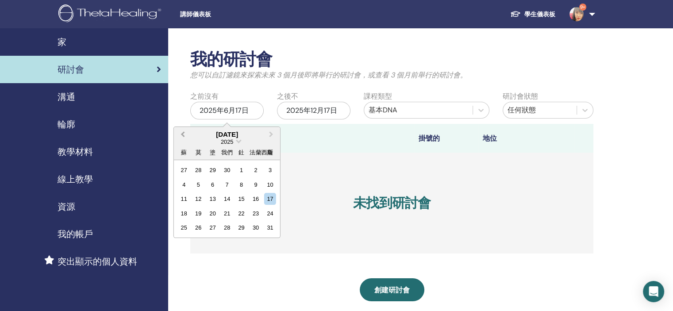
click at [188, 134] on button "上個月" at bounding box center [182, 135] width 14 height 14
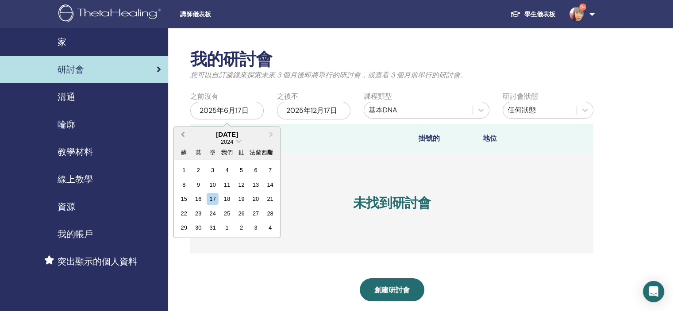
click at [188, 134] on button "上個月" at bounding box center [182, 135] width 14 height 14
click at [411, 112] on div "基本DNA" at bounding box center [417, 110] width 99 height 11
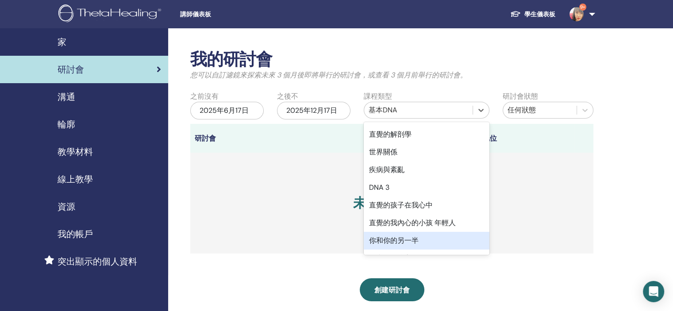
scroll to position [164, 0]
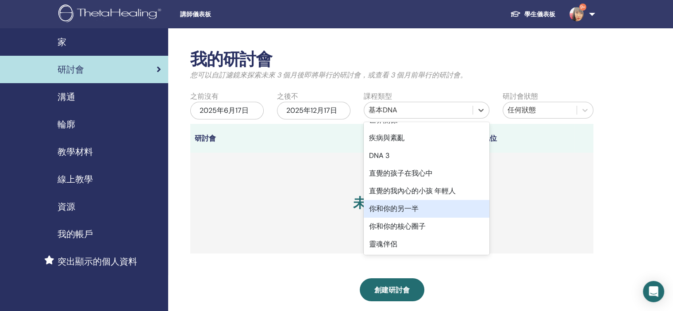
click at [415, 212] on font "你和你的另一半" at bounding box center [394, 208] width 50 height 9
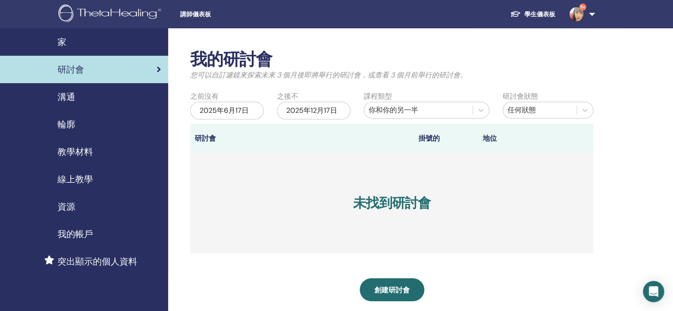
click at [215, 107] on font "2025年6月17日" at bounding box center [223, 110] width 49 height 9
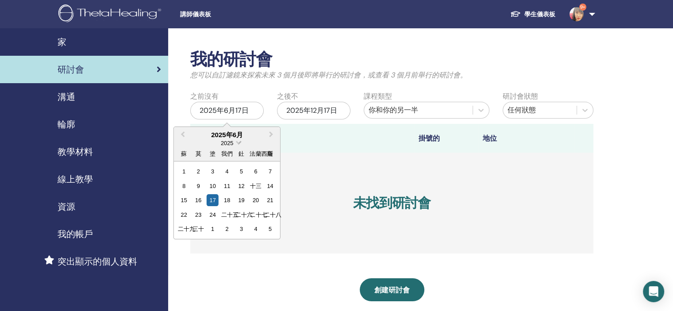
click at [227, 140] on font "2025" at bounding box center [227, 143] width 12 height 7
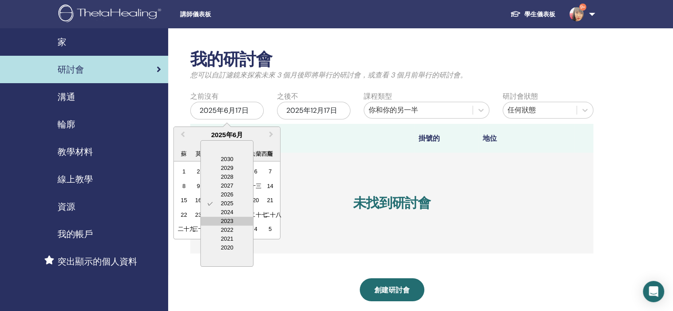
click at [226, 219] on div "2023" at bounding box center [227, 221] width 52 height 9
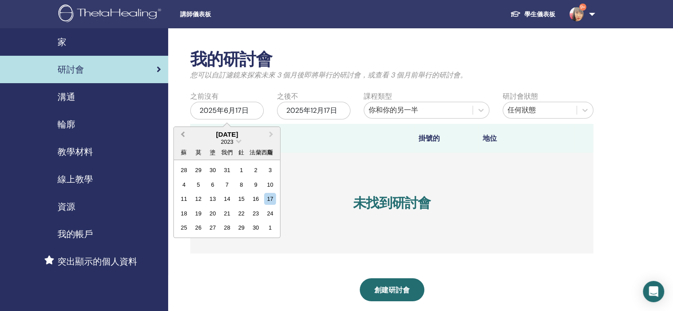
click at [183, 134] on span "上個月" at bounding box center [183, 134] width 0 height 9
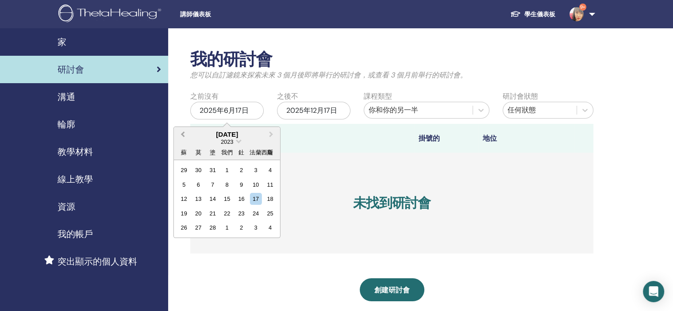
click at [183, 134] on span "上個月" at bounding box center [183, 134] width 0 height 9
click at [214, 168] on div "1" at bounding box center [213, 170] width 12 height 12
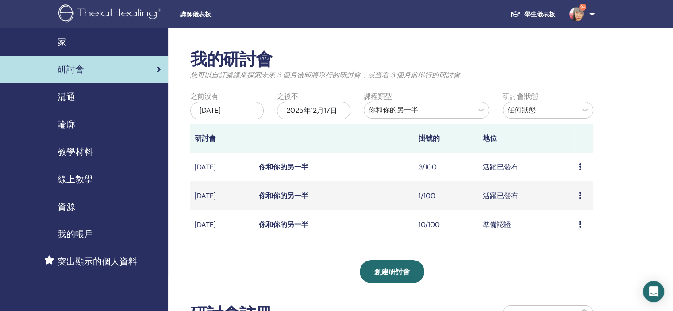
click at [291, 168] on font "你和你的另一半" at bounding box center [284, 166] width 50 height 9
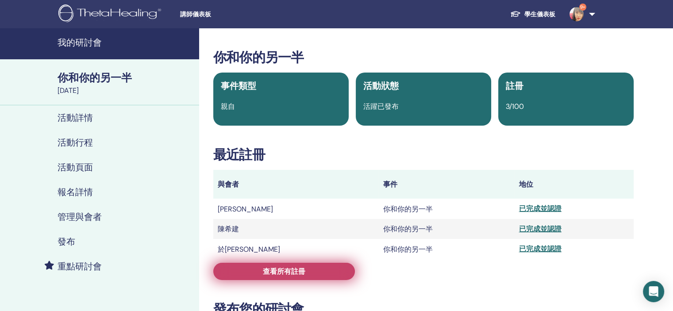
click at [327, 273] on link "查看所有註冊" at bounding box center [284, 271] width 142 height 17
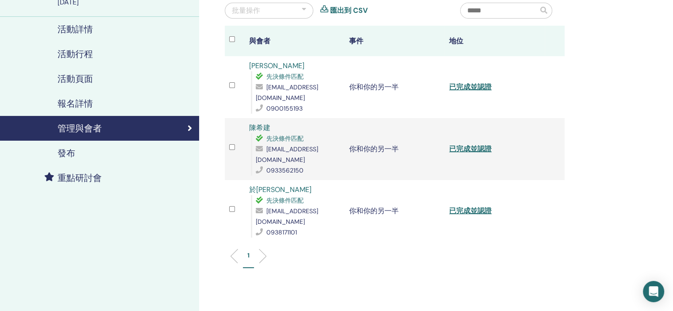
scroll to position [44, 0]
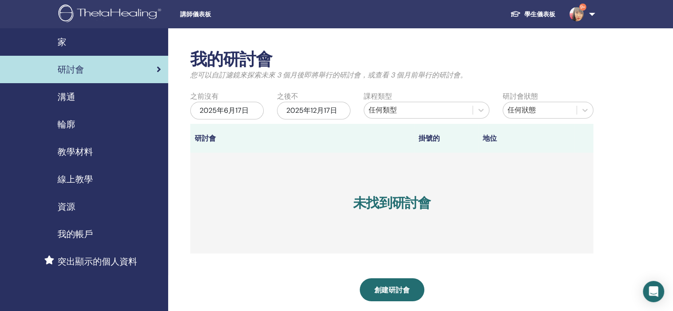
click at [406, 97] on div "課程類型 任何類型" at bounding box center [426, 107] width 139 height 33
click at [411, 106] on div "任何類型" at bounding box center [417, 110] width 99 height 11
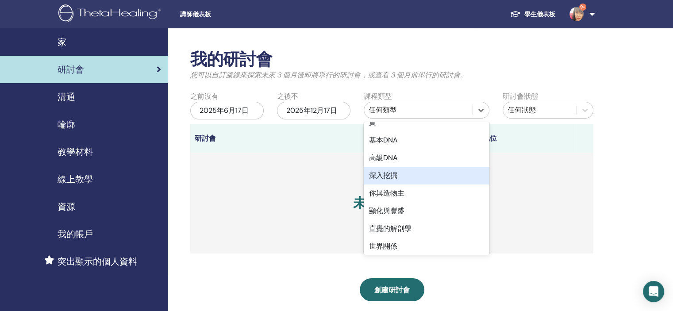
scroll to position [133, 0]
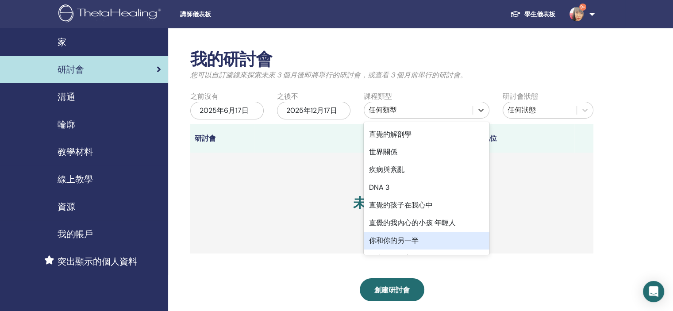
click at [424, 241] on div "你和你的另一半" at bounding box center [426, 241] width 126 height 18
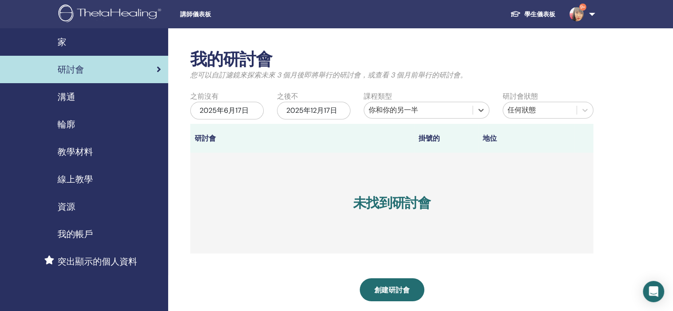
click at [226, 111] on font "2025年6月17日" at bounding box center [223, 110] width 49 height 9
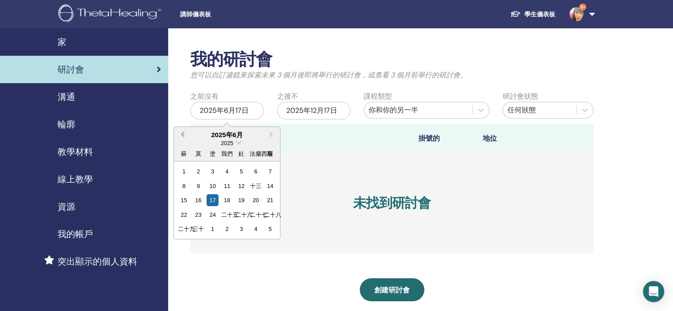
click at [186, 136] on button "上個月" at bounding box center [182, 135] width 14 height 14
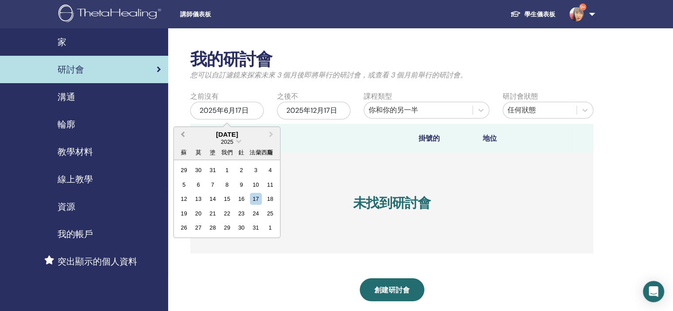
click at [186, 136] on button "上個月" at bounding box center [182, 135] width 14 height 14
click at [227, 141] on span "2024" at bounding box center [227, 141] width 12 height 7
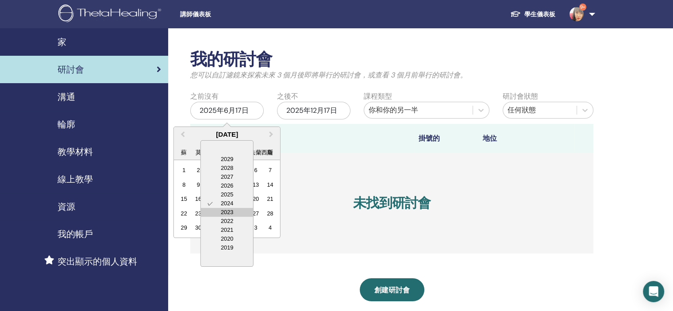
click at [238, 213] on div "2023" at bounding box center [227, 212] width 52 height 9
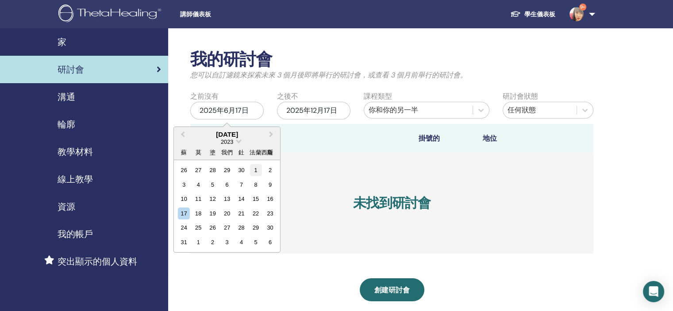
click at [253, 170] on div "1" at bounding box center [255, 170] width 12 height 12
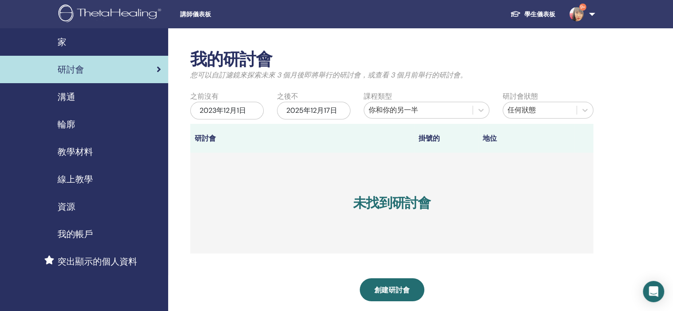
click at [239, 114] on font "2023年12月1日" at bounding box center [222, 110] width 46 height 9
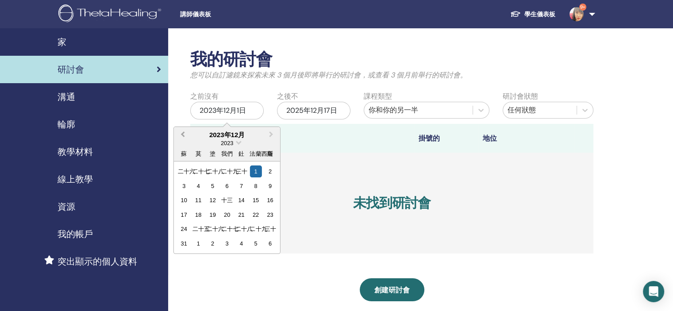
click at [183, 133] on span "上個月" at bounding box center [183, 134] width 0 height 9
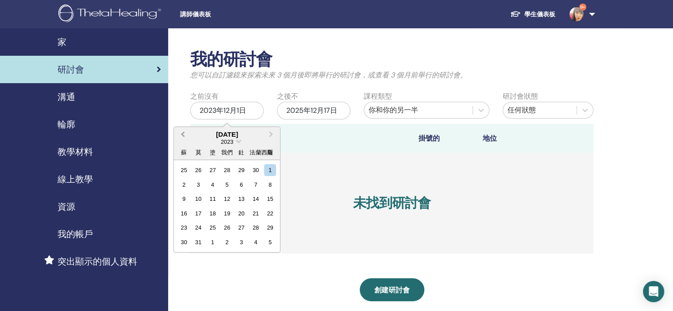
click at [183, 133] on span "上個月" at bounding box center [183, 134] width 0 height 9
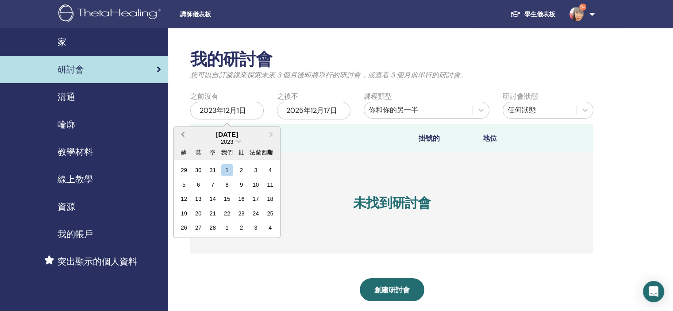
click at [183, 133] on span "上個月" at bounding box center [183, 134] width 0 height 9
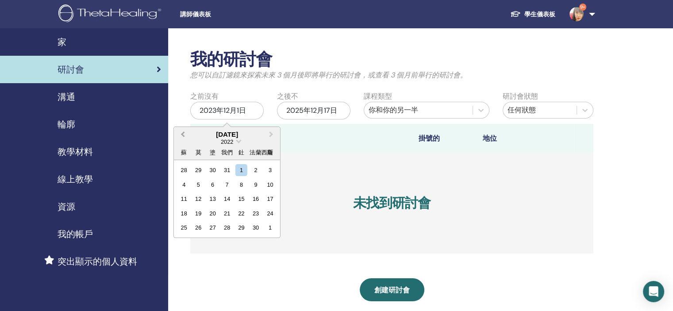
click at [183, 133] on span "上個月" at bounding box center [183, 134] width 0 height 9
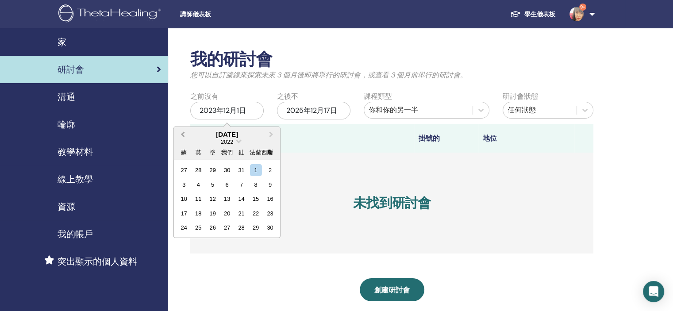
click at [183, 133] on span "上個月" at bounding box center [183, 134] width 0 height 9
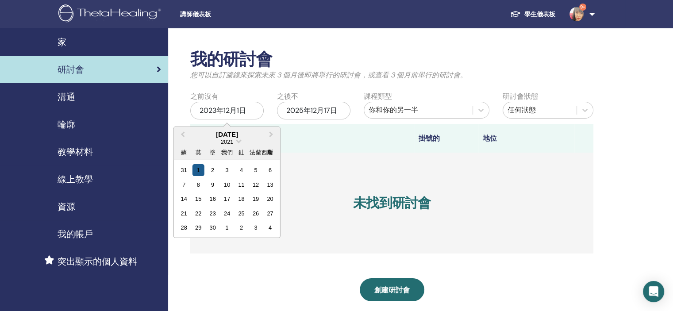
click at [202, 168] on div "1" at bounding box center [198, 170] width 12 height 12
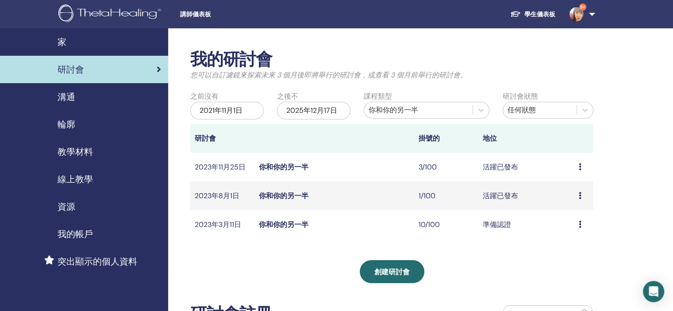
click at [300, 226] on font "你和你的另一半" at bounding box center [284, 224] width 50 height 9
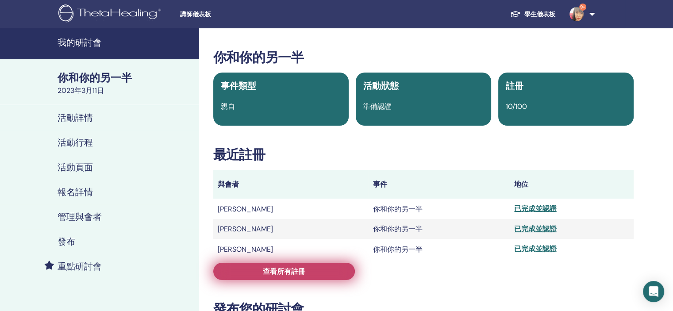
click at [293, 272] on font "查看所有註冊" at bounding box center [284, 271] width 42 height 9
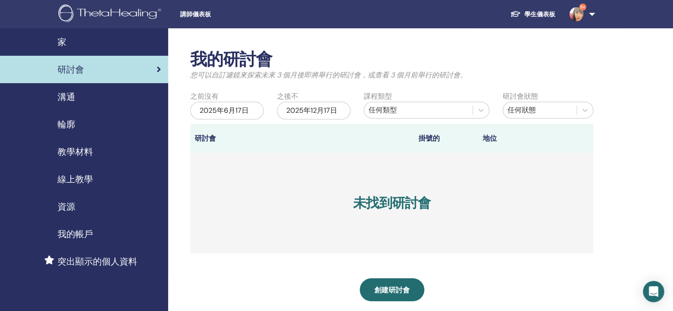
click at [241, 111] on font "2025年6月17日" at bounding box center [223, 110] width 49 height 9
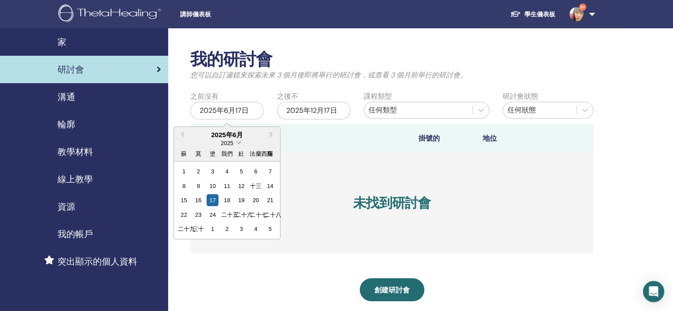
click at [226, 141] on font "2025" at bounding box center [227, 143] width 12 height 7
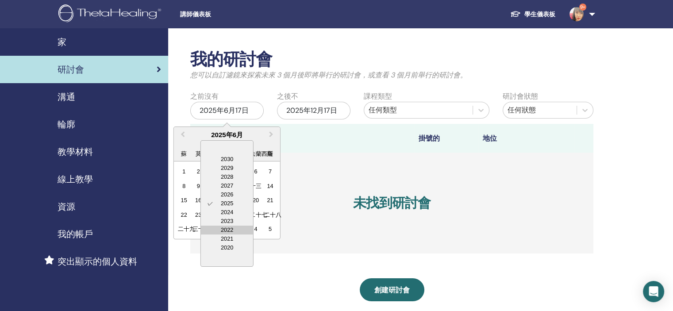
click at [230, 227] on div "2022" at bounding box center [227, 230] width 52 height 9
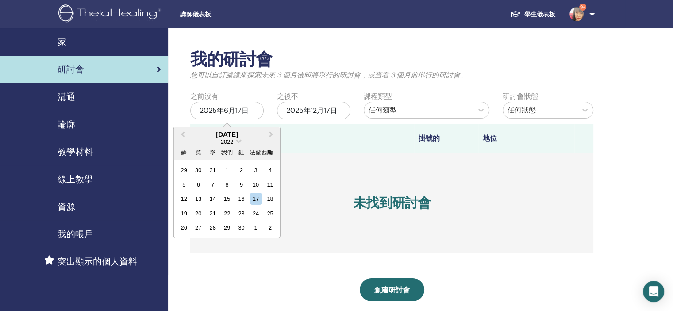
click at [233, 169] on div "29 30 31 1 2 3 4" at bounding box center [226, 170] width 100 height 14
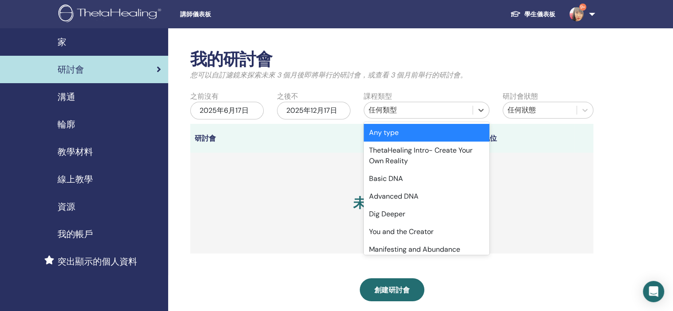
click at [439, 103] on div "任何類型" at bounding box center [418, 110] width 108 height 14
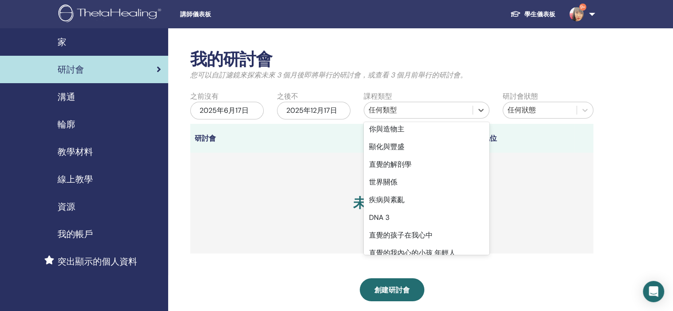
scroll to position [164, 0]
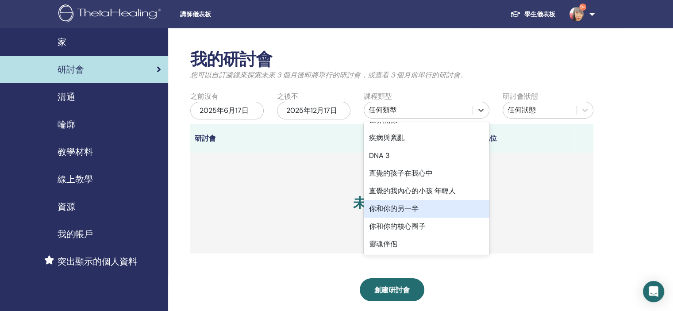
click at [416, 214] on div "你和你的另一半" at bounding box center [426, 209] width 126 height 18
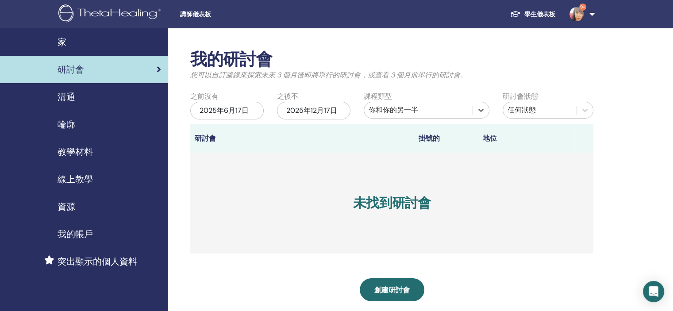
click at [226, 113] on font "2025年6月17日" at bounding box center [223, 110] width 49 height 9
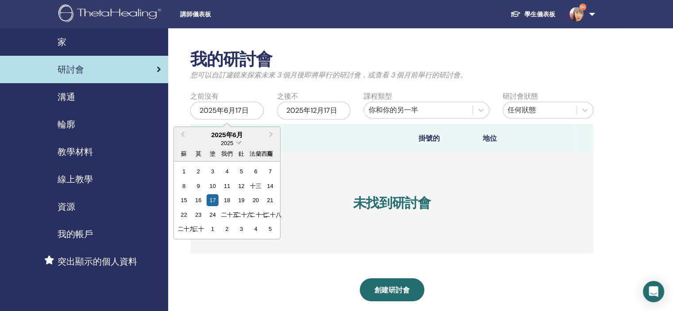
click at [233, 140] on div "2025" at bounding box center [226, 143] width 13 height 8
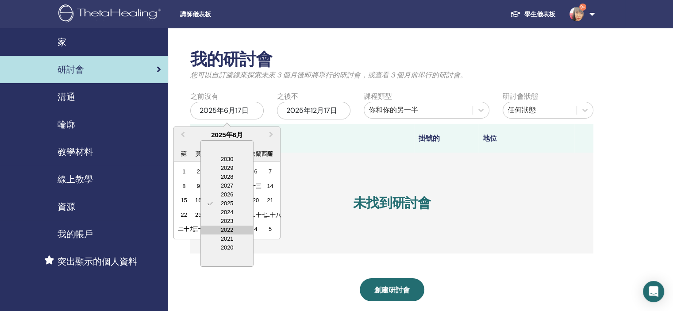
click at [234, 226] on div "2022" at bounding box center [227, 230] width 52 height 9
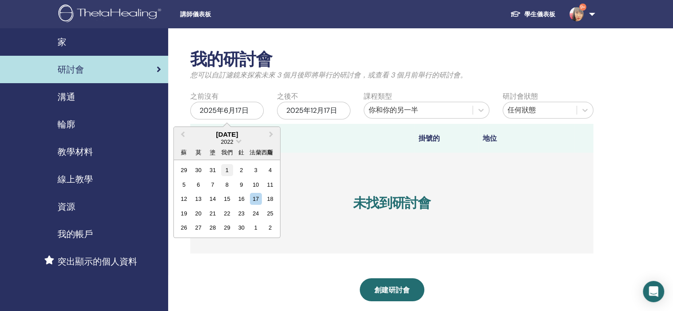
click at [225, 169] on div "1" at bounding box center [227, 170] width 12 height 12
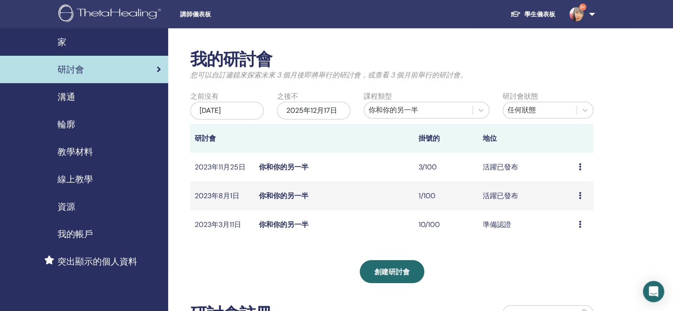
click at [278, 199] on font "你和你的另一半" at bounding box center [284, 195] width 50 height 9
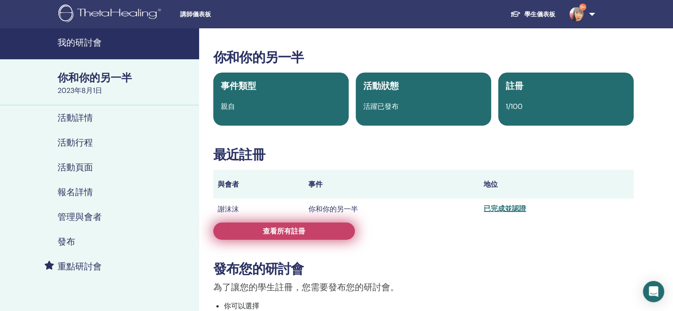
click at [281, 231] on font "查看所有註冊" at bounding box center [284, 230] width 42 height 9
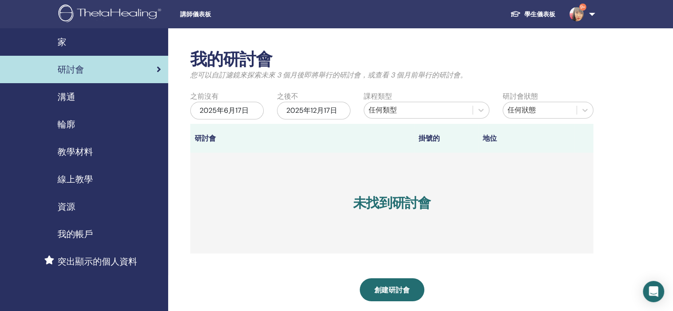
click at [428, 112] on div "任何類型" at bounding box center [417, 110] width 99 height 11
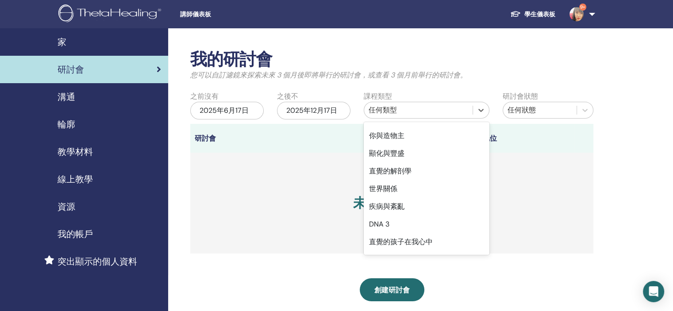
scroll to position [164, 0]
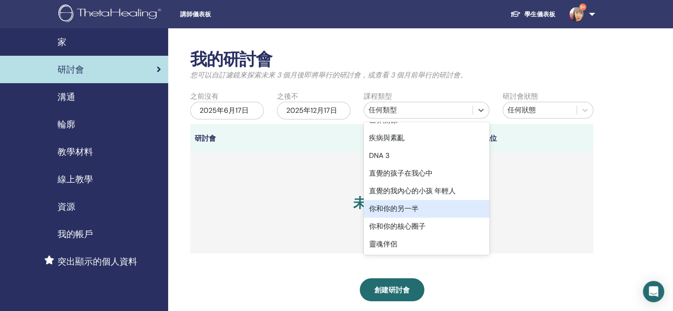
click at [420, 205] on div "你和你的另一半" at bounding box center [426, 209] width 126 height 18
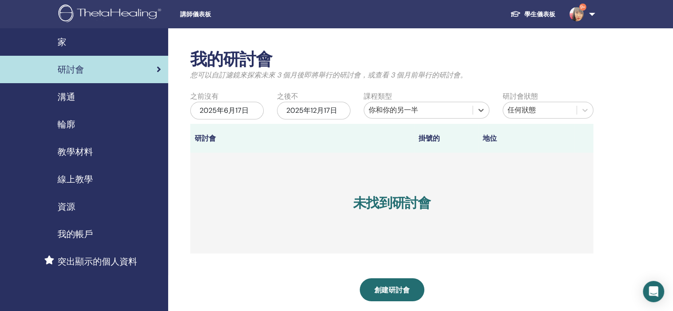
click at [222, 112] on font "2025年6月17日" at bounding box center [223, 110] width 49 height 9
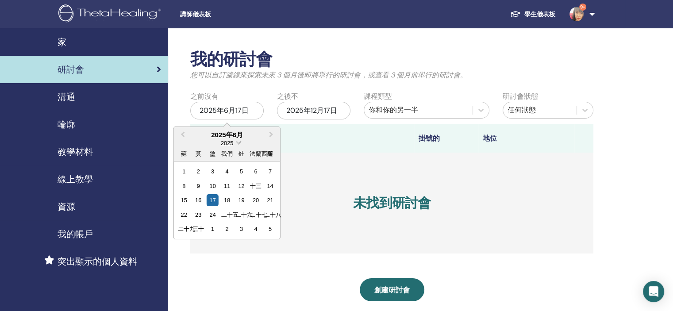
click at [229, 143] on font "2025" at bounding box center [227, 143] width 12 height 7
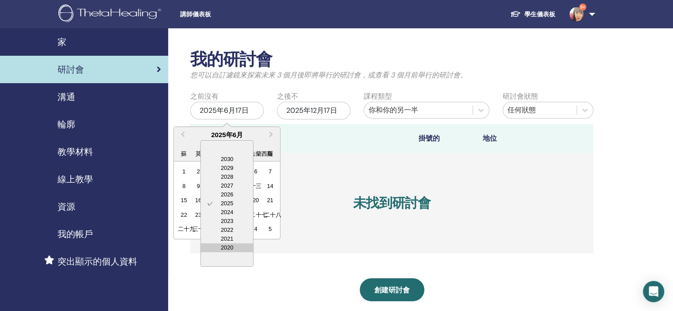
click at [235, 247] on div "2020" at bounding box center [227, 247] width 52 height 9
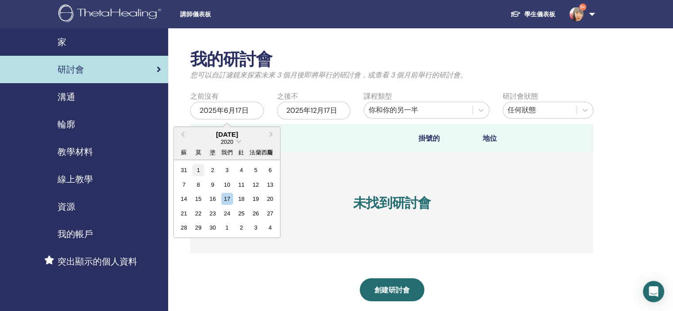
click at [196, 169] on div "1" at bounding box center [198, 170] width 12 height 12
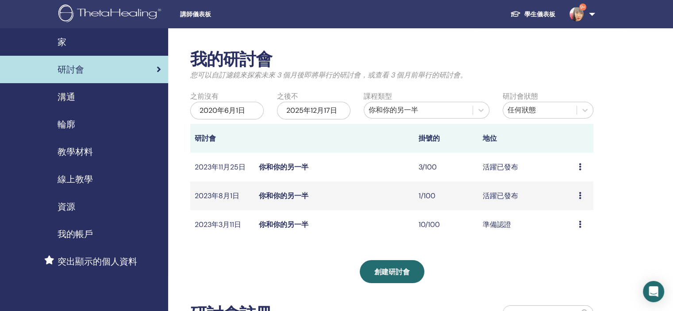
click at [268, 167] on font "你和你的另一半" at bounding box center [284, 166] width 50 height 9
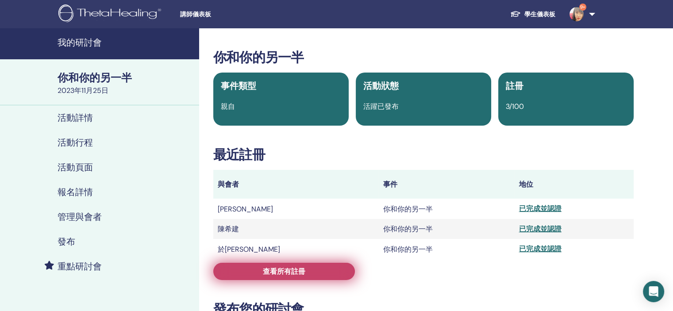
click at [302, 274] on font "查看所有註冊" at bounding box center [284, 271] width 42 height 9
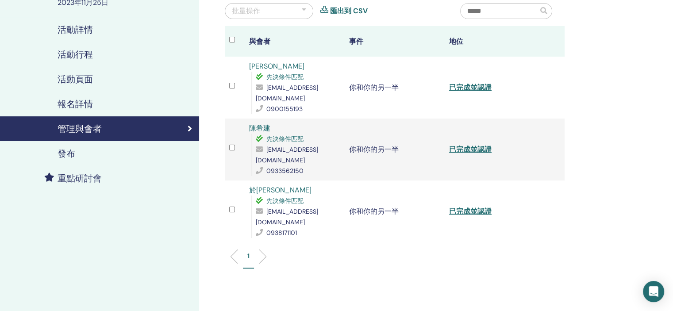
scroll to position [88, 0]
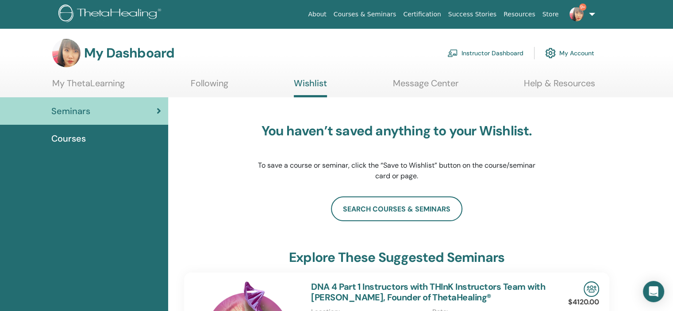
click at [318, 88] on link "Wishlist" at bounding box center [310, 87] width 33 height 19
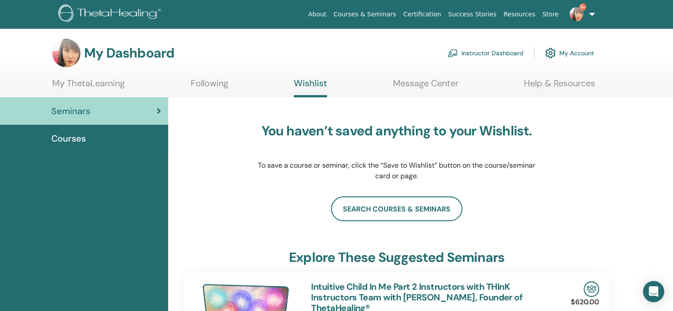
click at [470, 47] on link "Instructor Dashboard" at bounding box center [485, 52] width 76 height 19
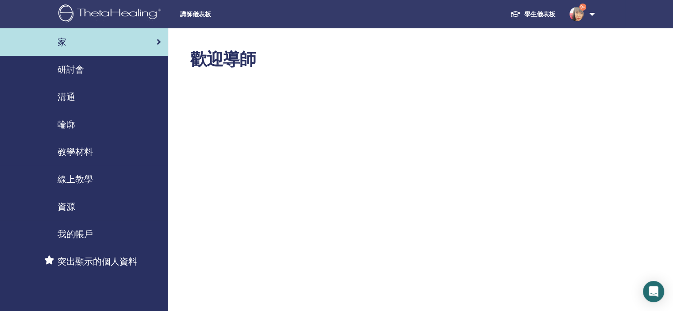
click at [75, 71] on font "研討會" at bounding box center [70, 69] width 27 height 11
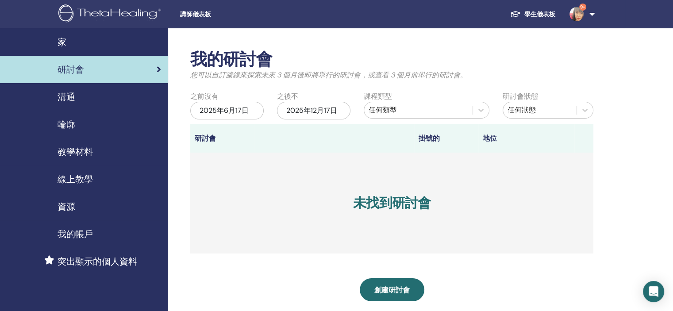
click at [217, 112] on font "2025年6月17日" at bounding box center [223, 110] width 49 height 9
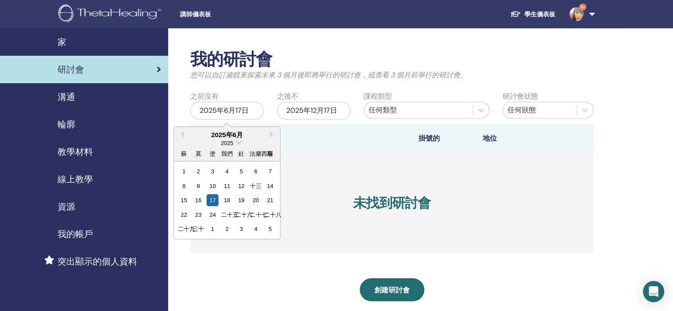
click at [228, 138] on font "2025年6月" at bounding box center [227, 135] width 32 height 8
click at [228, 142] on font "2025" at bounding box center [227, 143] width 12 height 7
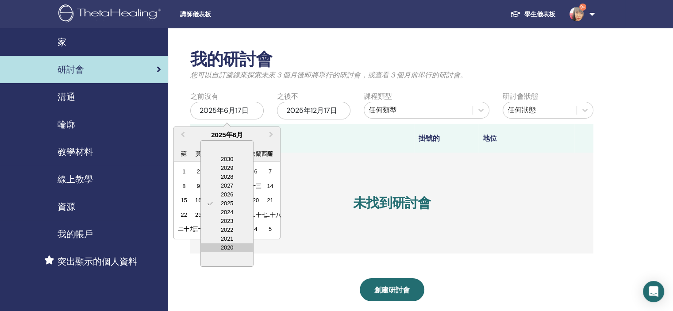
click at [225, 246] on div "2020" at bounding box center [227, 247] width 52 height 9
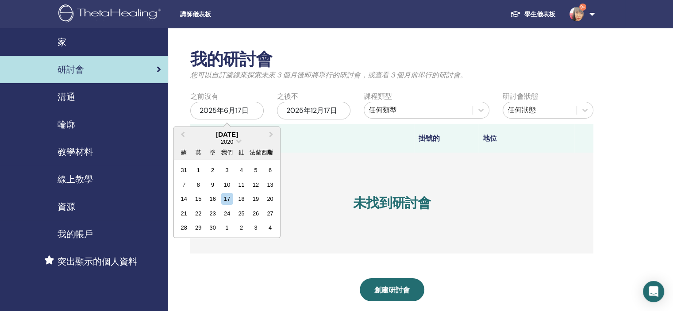
click at [378, 114] on font "任何類型" at bounding box center [382, 109] width 28 height 9
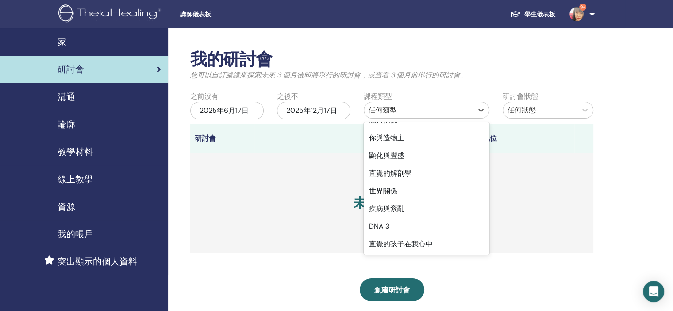
scroll to position [164, 0]
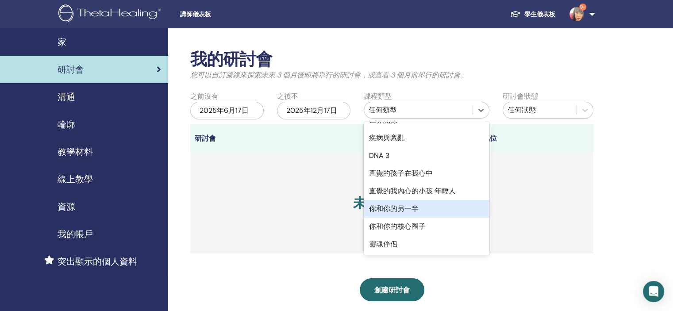
click at [412, 210] on font "你和你的另一半" at bounding box center [394, 208] width 50 height 9
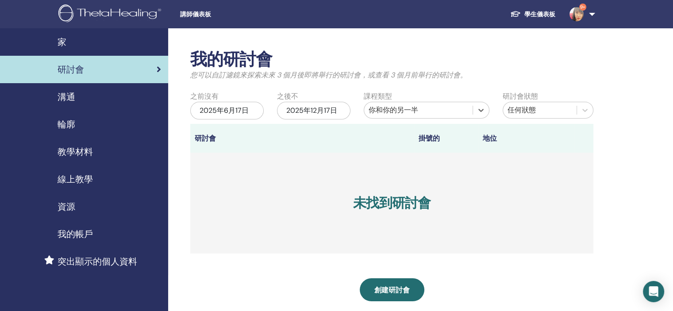
click at [212, 109] on font "2025年6月17日" at bounding box center [223, 110] width 49 height 9
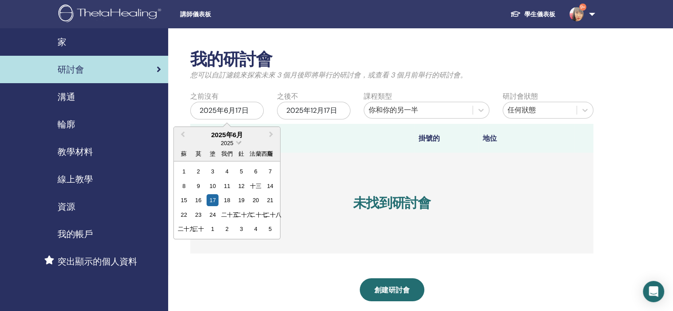
click at [226, 141] on font "2025" at bounding box center [227, 143] width 12 height 7
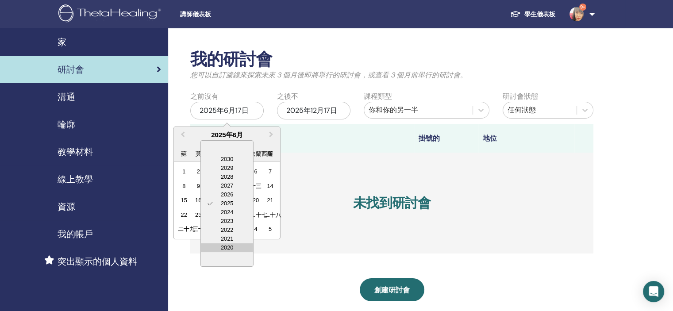
click at [230, 251] on div "2020" at bounding box center [227, 247] width 52 height 9
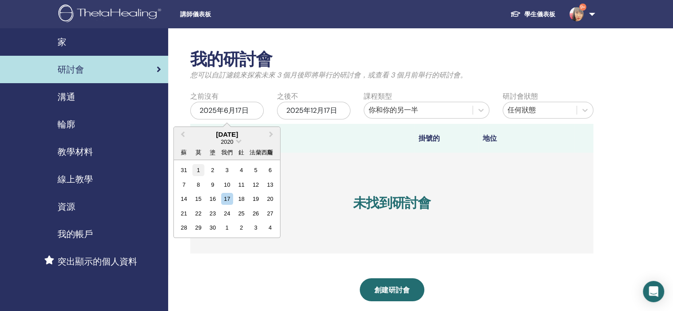
click at [200, 171] on div "1" at bounding box center [198, 170] width 12 height 12
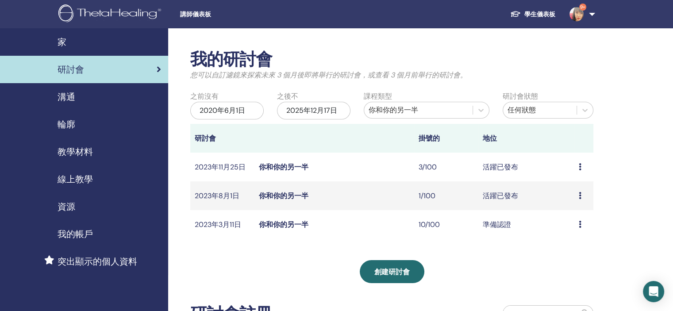
click at [219, 113] on font "2020年6月1日" at bounding box center [222, 110] width 46 height 9
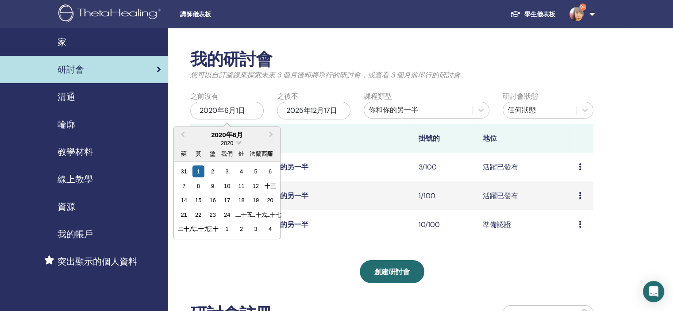
click at [233, 144] on div "2020" at bounding box center [226, 143] width 13 height 8
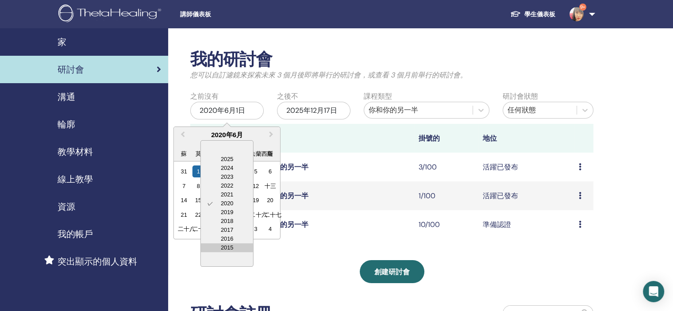
click at [233, 247] on div "2015" at bounding box center [227, 247] width 52 height 9
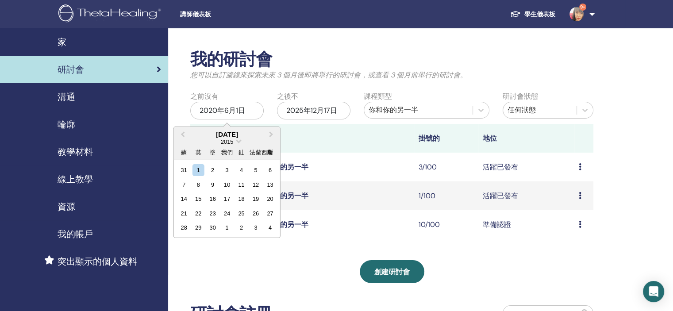
click at [205, 173] on div "31 1 2 3 4 5 6" at bounding box center [226, 170] width 100 height 14
click at [197, 172] on div "1" at bounding box center [198, 170] width 12 height 12
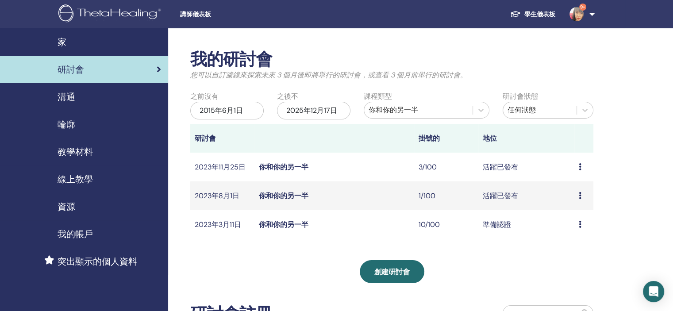
click at [497, 168] on font "活躍已發布" at bounding box center [499, 166] width 35 height 9
click at [276, 233] on td "你和你的另一半" at bounding box center [334, 224] width 160 height 29
click at [278, 226] on font "你和你的另一半" at bounding box center [284, 224] width 50 height 9
click at [278, 225] on font "你和你的另一半" at bounding box center [284, 224] width 50 height 9
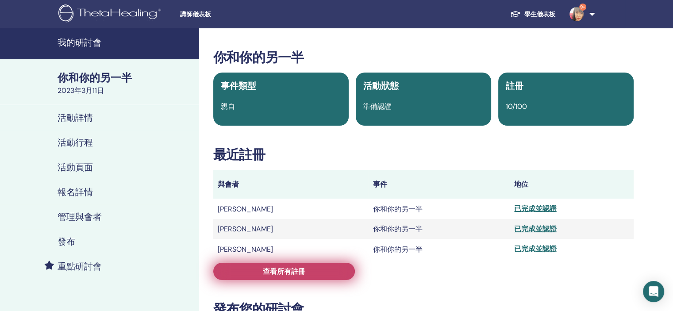
click at [259, 268] on link "查看所有註冊" at bounding box center [284, 271] width 142 height 17
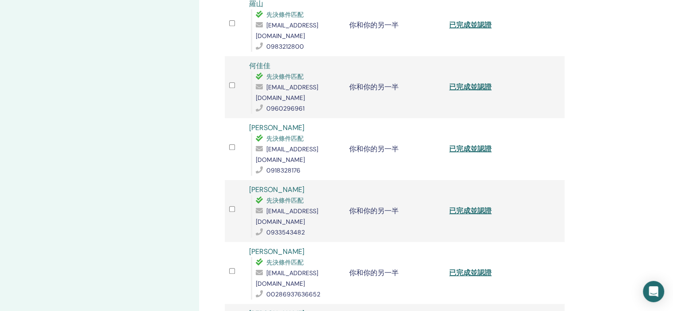
scroll to position [442, 0]
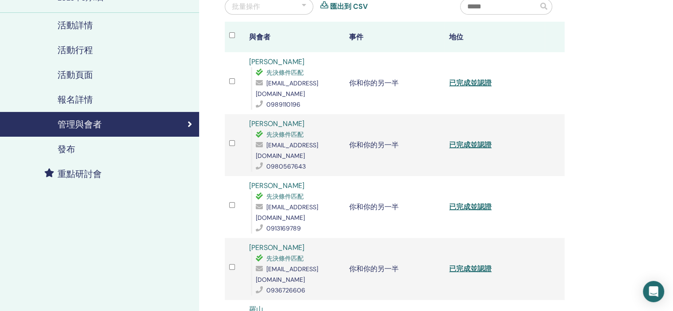
scroll to position [0, 0]
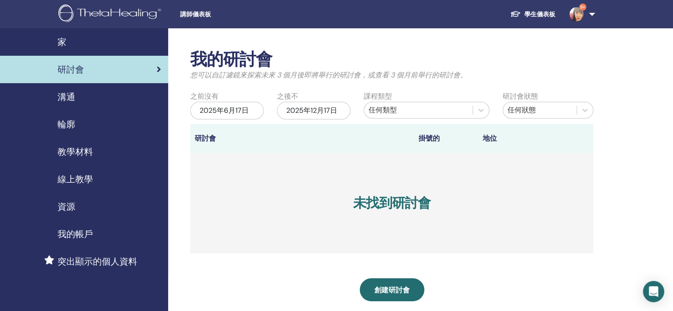
click at [221, 117] on div "2025年6月17日" at bounding box center [226, 111] width 73 height 18
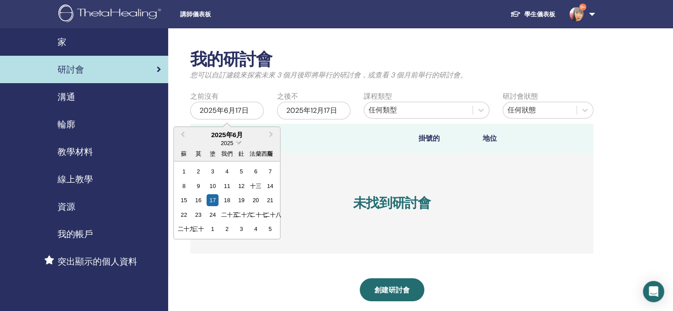
click at [232, 142] on font "2025" at bounding box center [227, 143] width 12 height 7
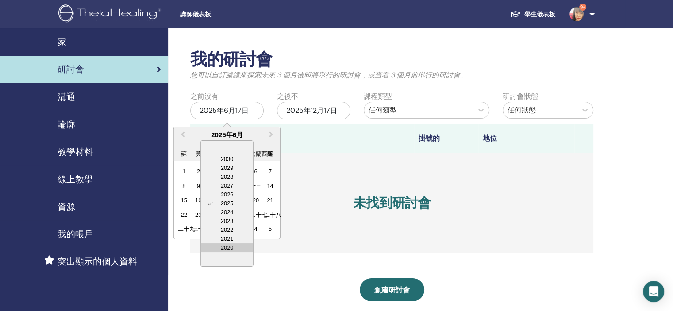
click at [237, 247] on div "2020" at bounding box center [227, 247] width 52 height 9
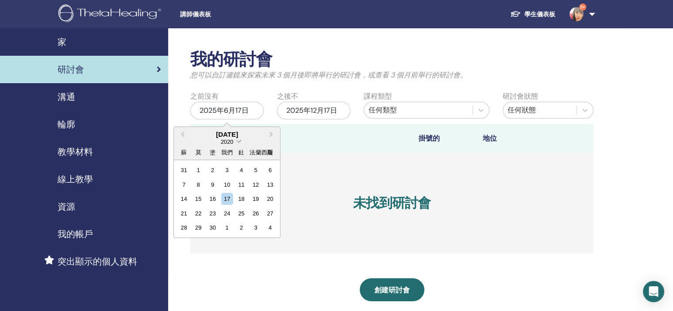
click at [232, 141] on span "2020" at bounding box center [227, 141] width 12 height 7
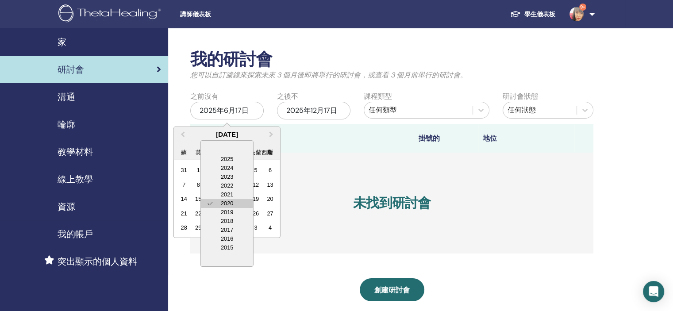
click at [234, 203] on div "✓ 2020" at bounding box center [227, 203] width 52 height 9
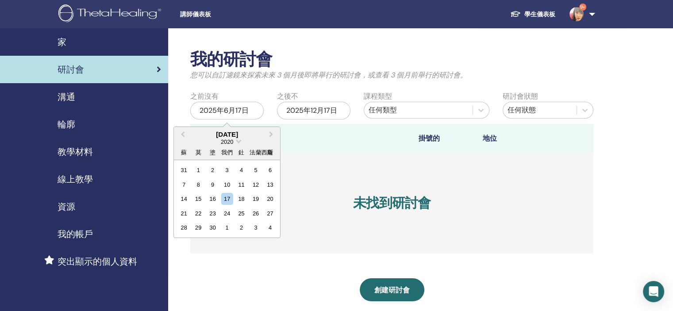
click at [391, 111] on font "任何類型" at bounding box center [382, 109] width 28 height 9
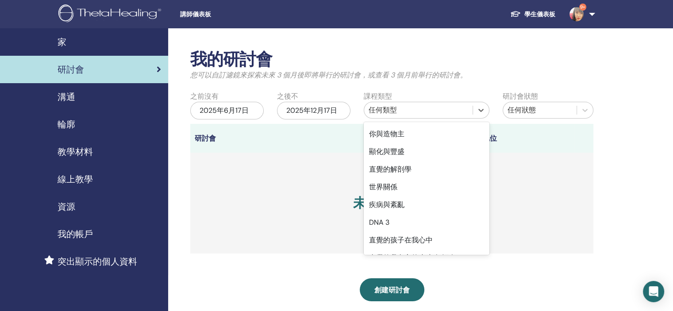
scroll to position [164, 0]
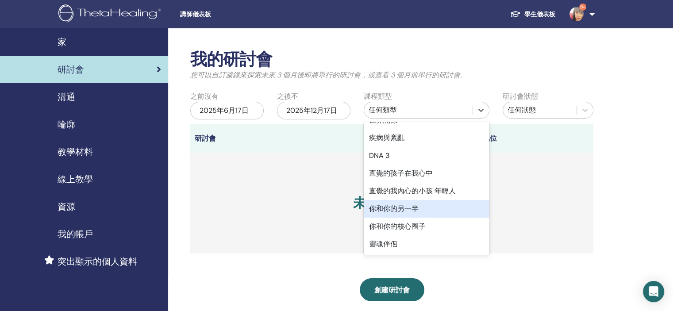
click at [398, 210] on font "你和你的另一半" at bounding box center [394, 208] width 50 height 9
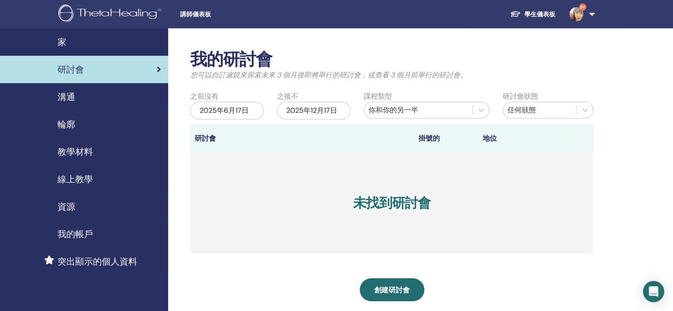
click at [228, 113] on font "2025年6月17日" at bounding box center [223, 110] width 49 height 9
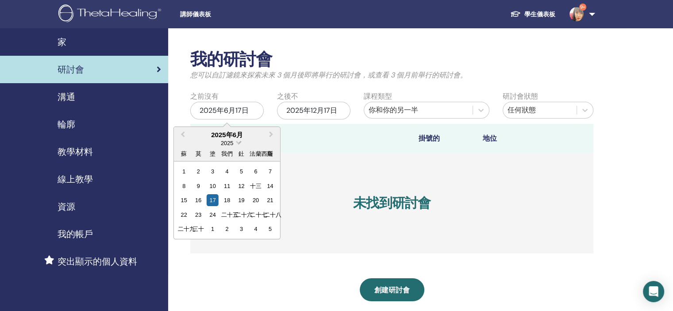
click at [224, 139] on div "2025" at bounding box center [226, 143] width 13 height 8
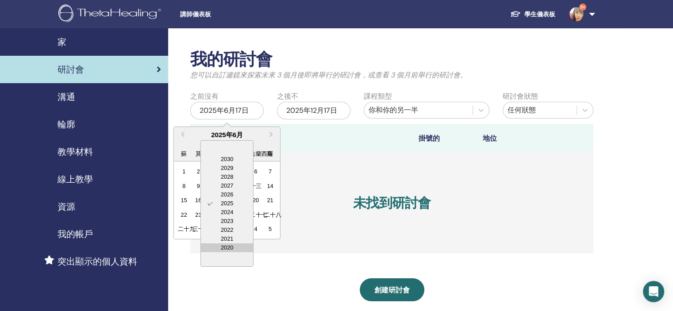
click at [237, 245] on div "2020" at bounding box center [227, 247] width 52 height 9
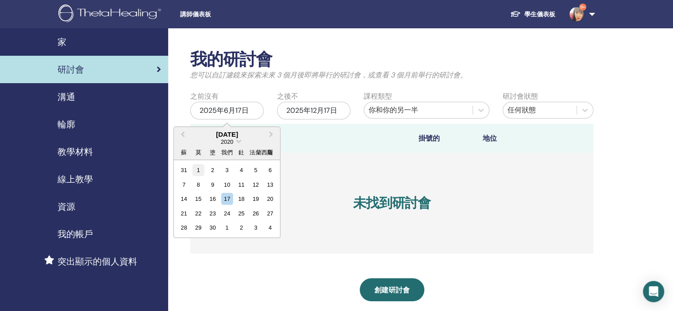
click at [193, 168] on div "1" at bounding box center [198, 170] width 12 height 12
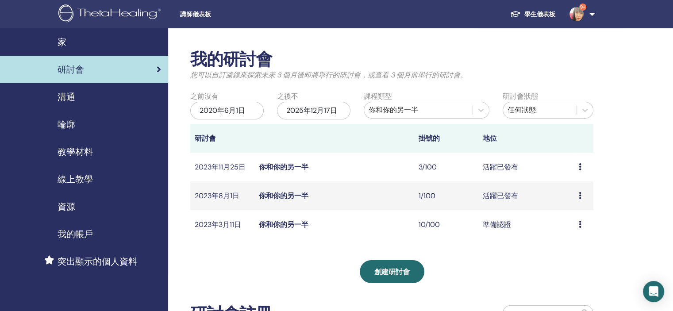
click at [574, 19] on img at bounding box center [576, 14] width 14 height 14
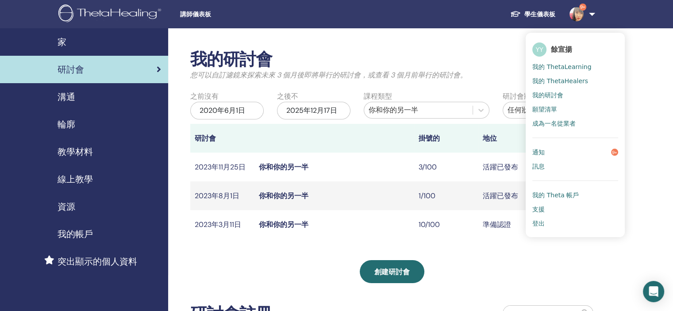
click at [569, 152] on link "通知 9+" at bounding box center [575, 152] width 86 height 14
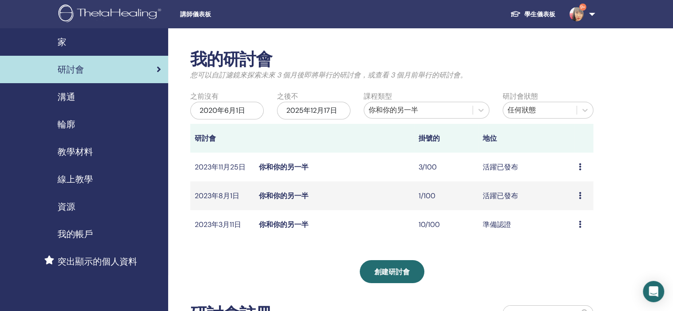
click at [590, 18] on link "9+" at bounding box center [580, 14] width 36 height 28
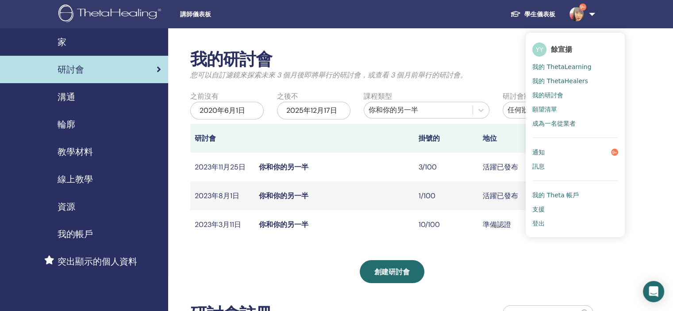
click at [542, 152] on font "通知" at bounding box center [538, 152] width 12 height 7
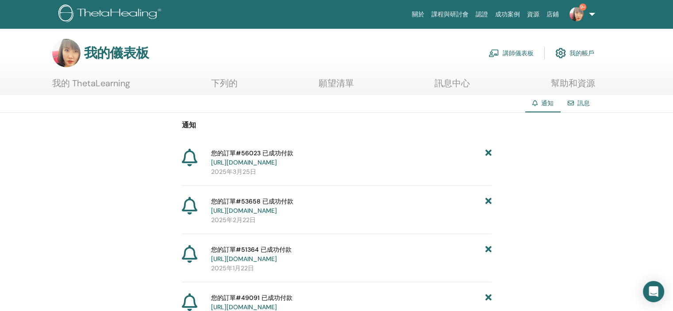
click at [585, 19] on link "9+" at bounding box center [580, 14] width 36 height 28
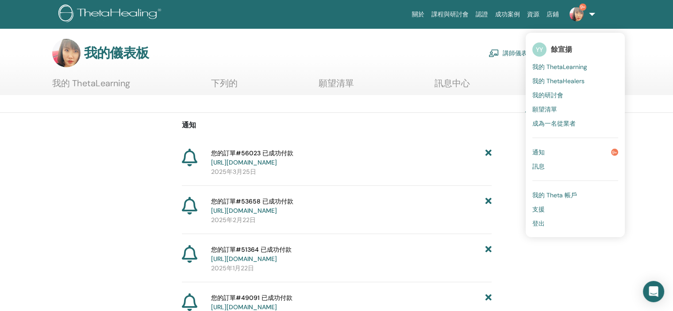
drag, startPoint x: 527, startPoint y: 226, endPoint x: 538, endPoint y: 222, distance: 11.5
click at [532, 224] on ul "YY 餘宣揚 我的 ThetaLearning 我的 ThetaHealers 我的研討會 願望清單 成為一名從業者 通知 9+ 訊息 我的 Theta 帳戶…" at bounding box center [574, 135] width 99 height 204
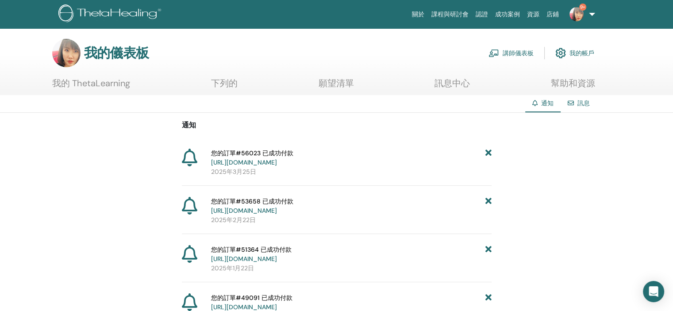
click at [573, 18] on img at bounding box center [576, 14] width 14 height 14
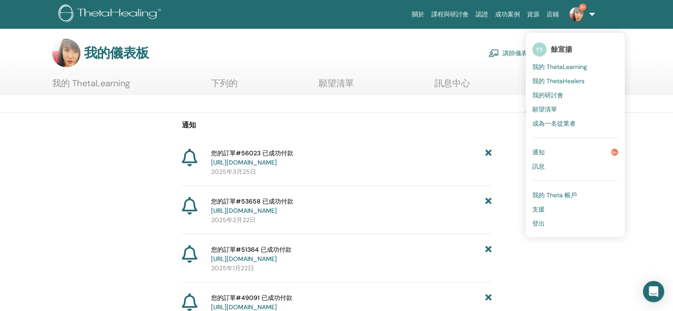
click at [539, 222] on font "登出" at bounding box center [538, 223] width 12 height 8
